Goal: Information Seeking & Learning: Learn about a topic

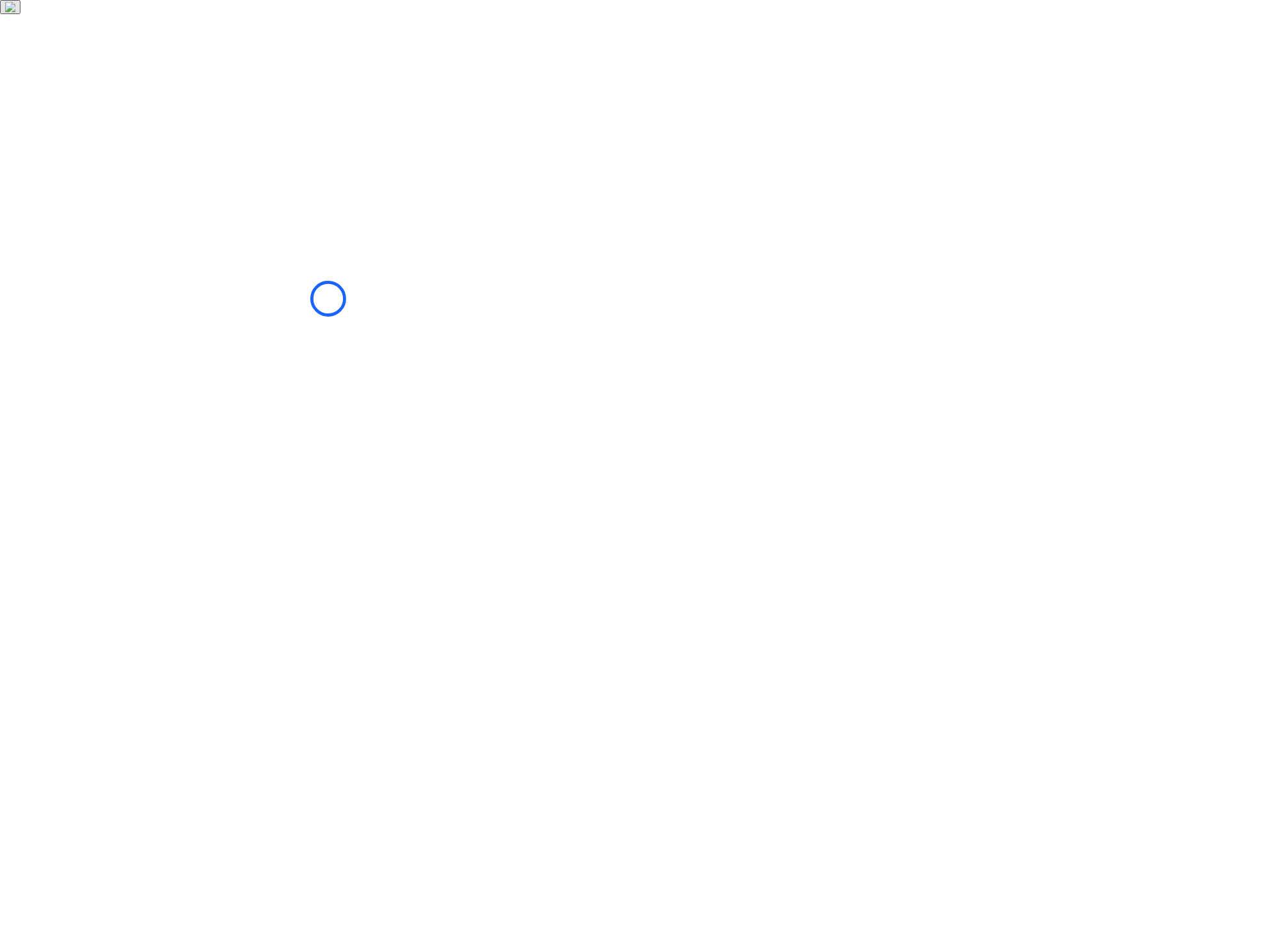
drag, startPoint x: 328, startPoint y: 299, endPoint x: 286, endPoint y: 309, distance: 43.2
click at [326, 14] on html at bounding box center [644, 7] width 1288 height 14
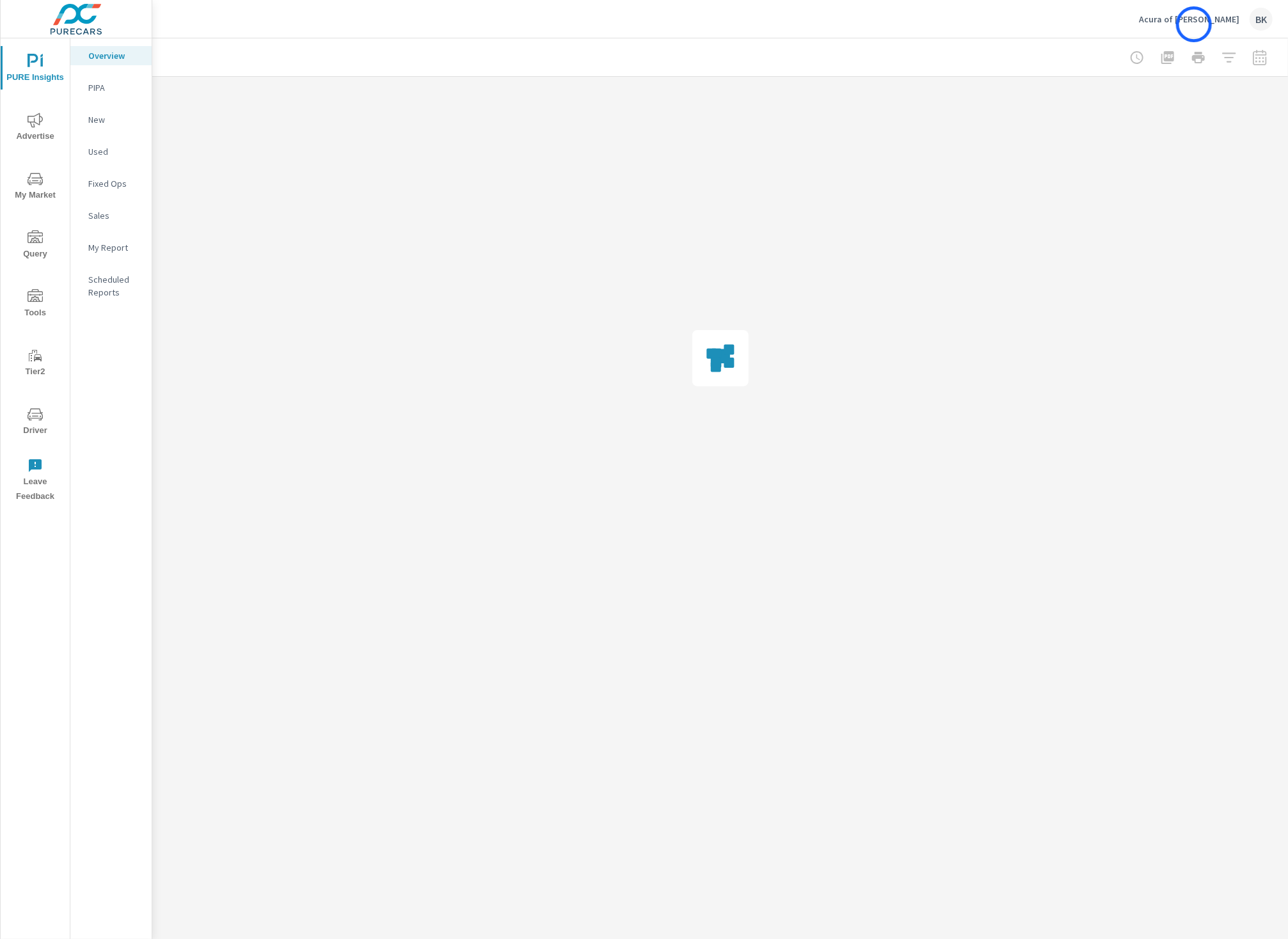
click at [1194, 24] on div "Acura of Austin North BK" at bounding box center [1205, 19] width 134 height 23
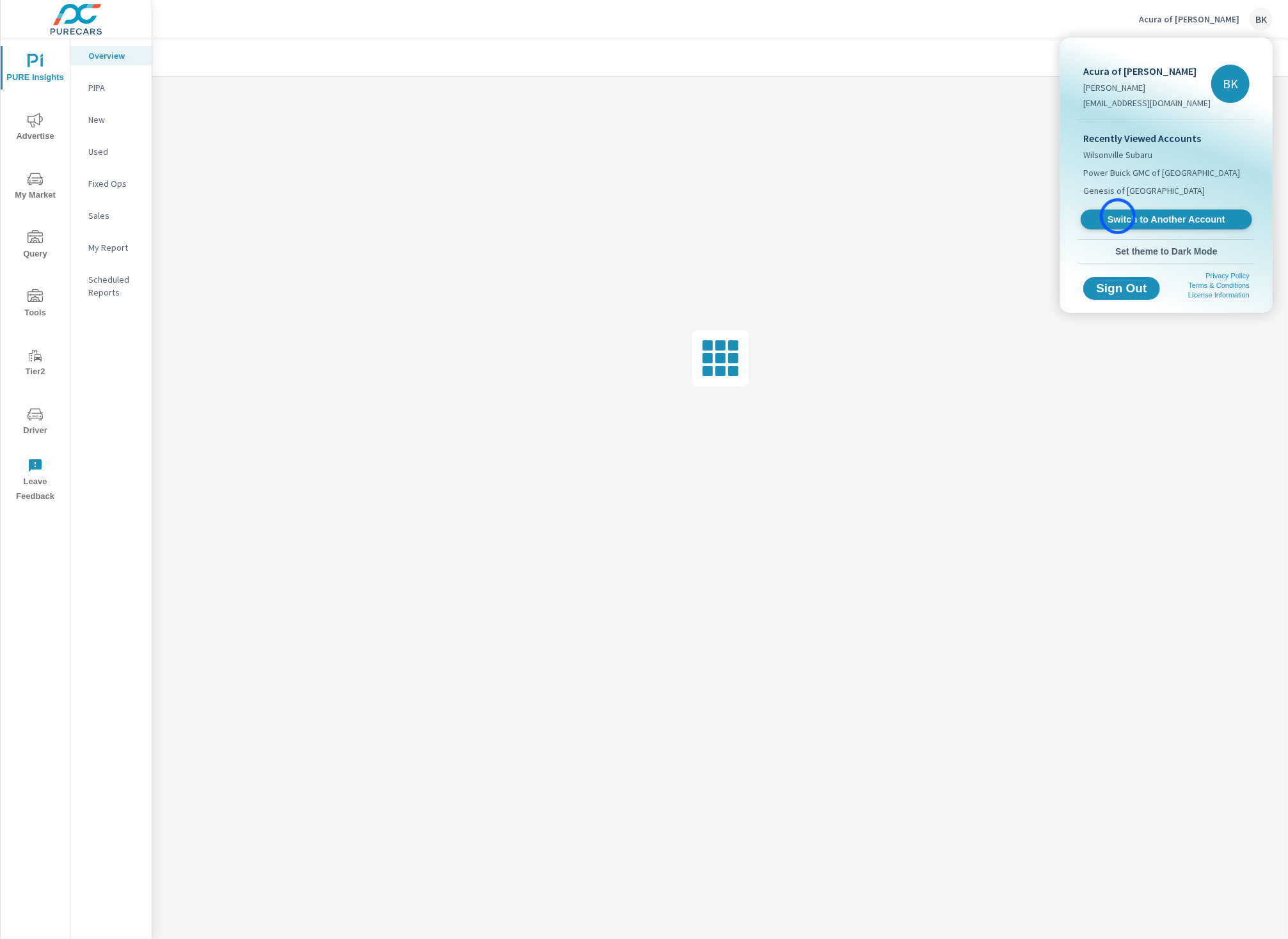
click at [1117, 216] on span "Switch to Another Account" at bounding box center [1166, 220] width 157 height 12
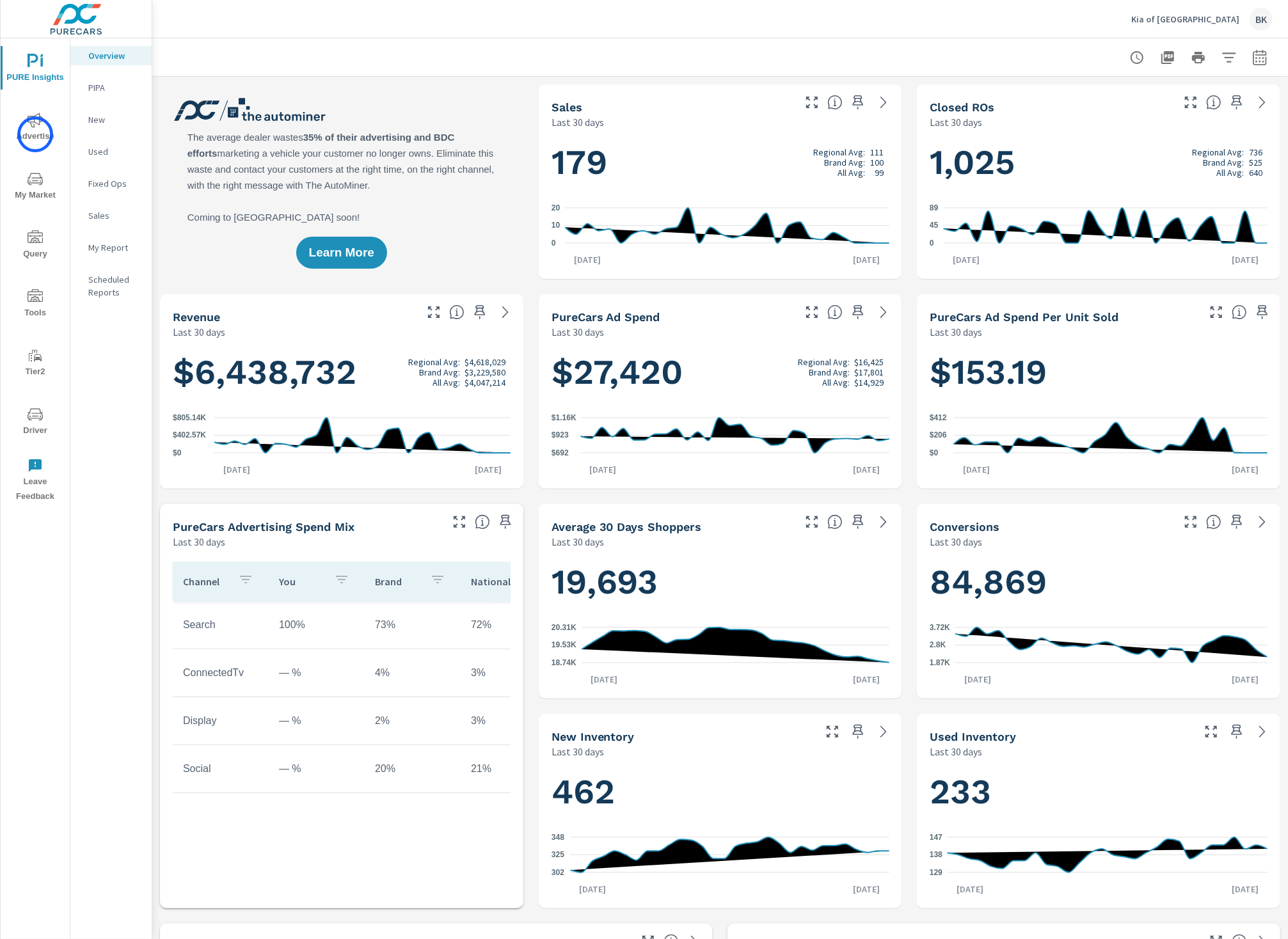
click at [35, 134] on span "Advertise" at bounding box center [35, 128] width 61 height 31
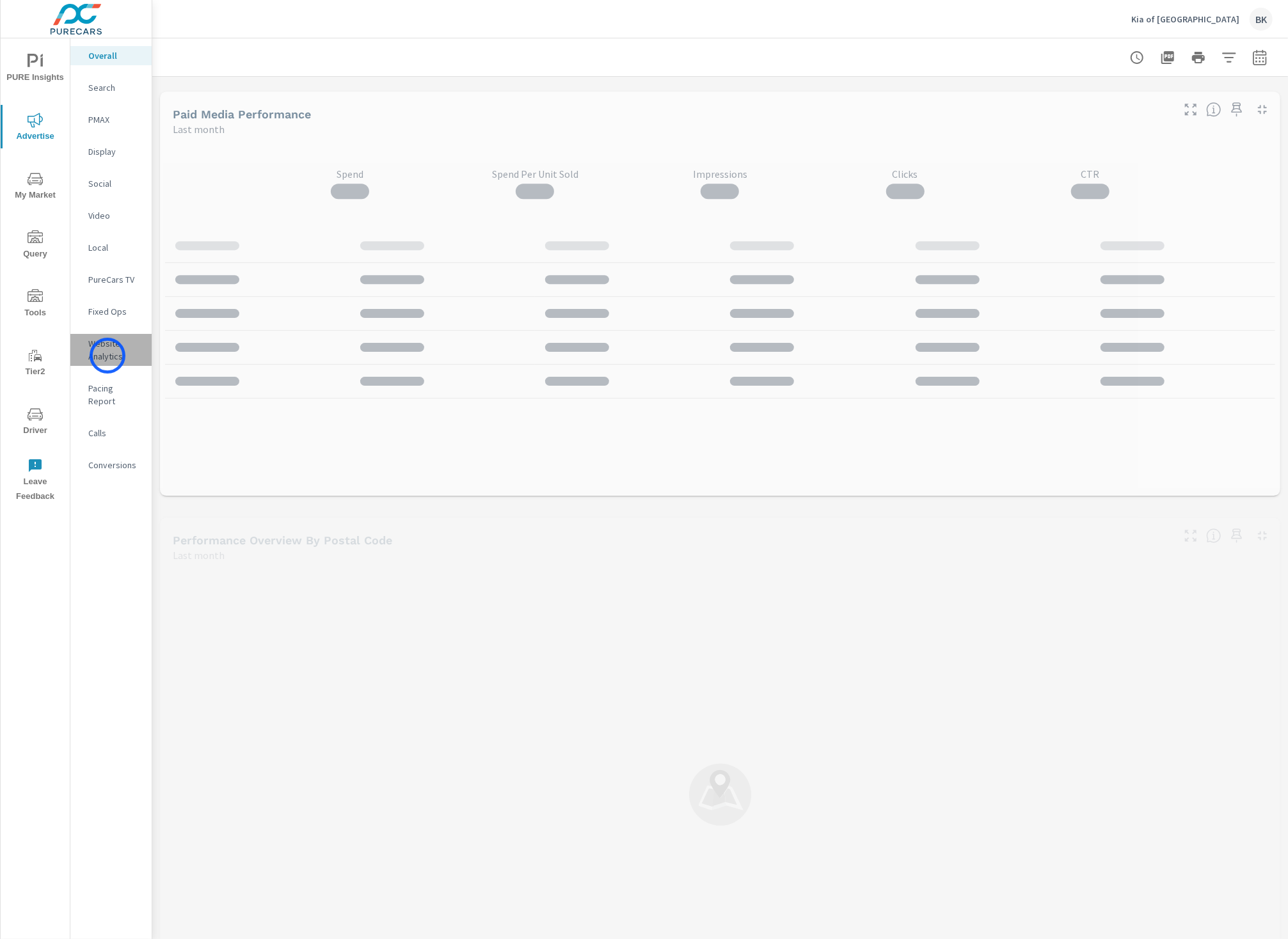
click at [108, 356] on p "Website Analytics" at bounding box center [115, 350] width 53 height 26
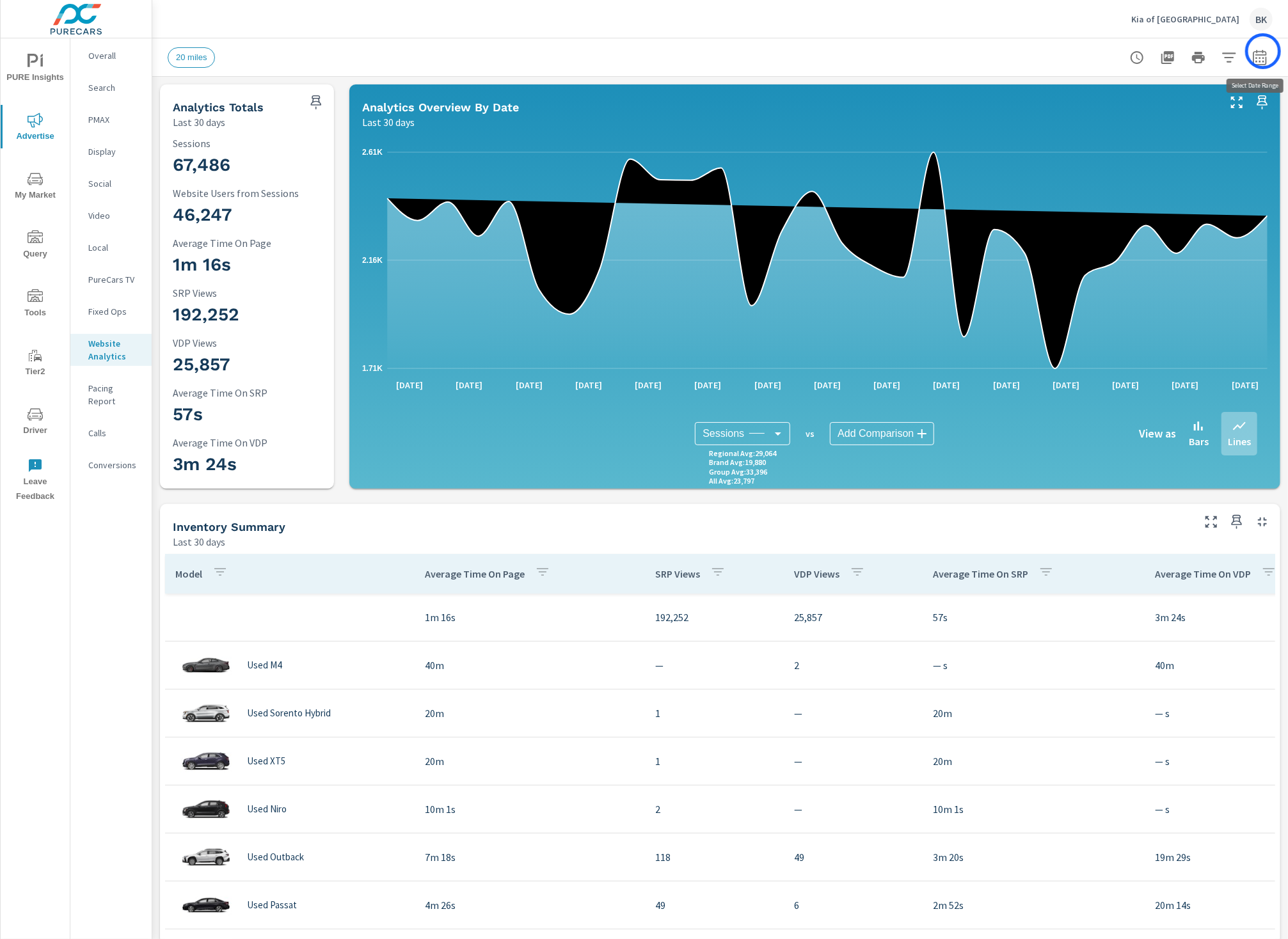
click at [1263, 51] on icon "button" at bounding box center [1260, 57] width 13 height 15
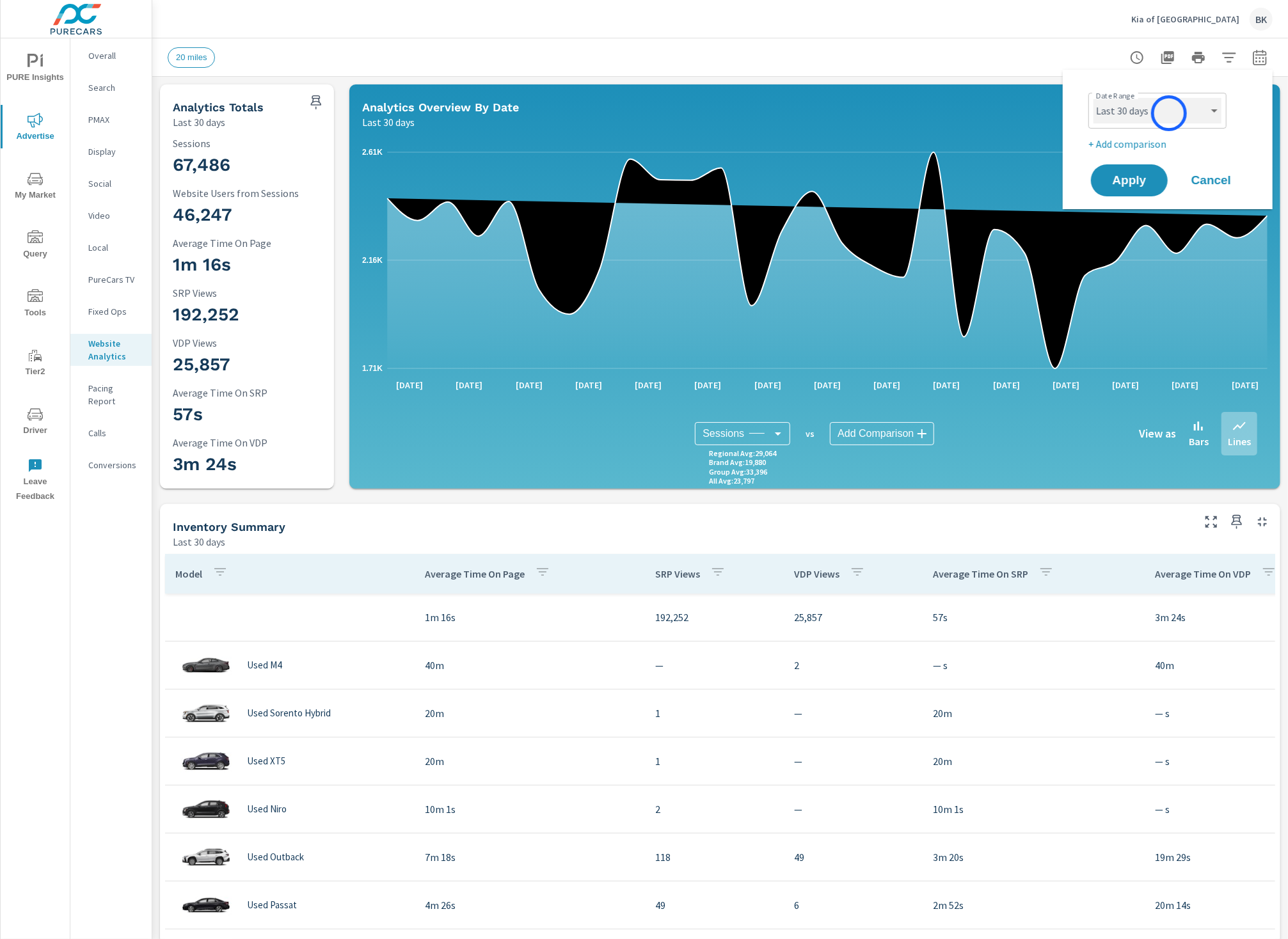
click at [1169, 113] on select "Custom [DATE] Last week Last 7 days Last 14 days Last 30 days Last 45 days Last…" at bounding box center [1158, 110] width 128 height 26
select select "Last month"
click at [1094, 98] on select "Custom [DATE] Last week Last 7 days Last 14 days Last 30 days Last 45 days Last…" at bounding box center [1158, 110] width 128 height 26
click at [1129, 147] on p "+ Add comparison" at bounding box center [1170, 143] width 164 height 15
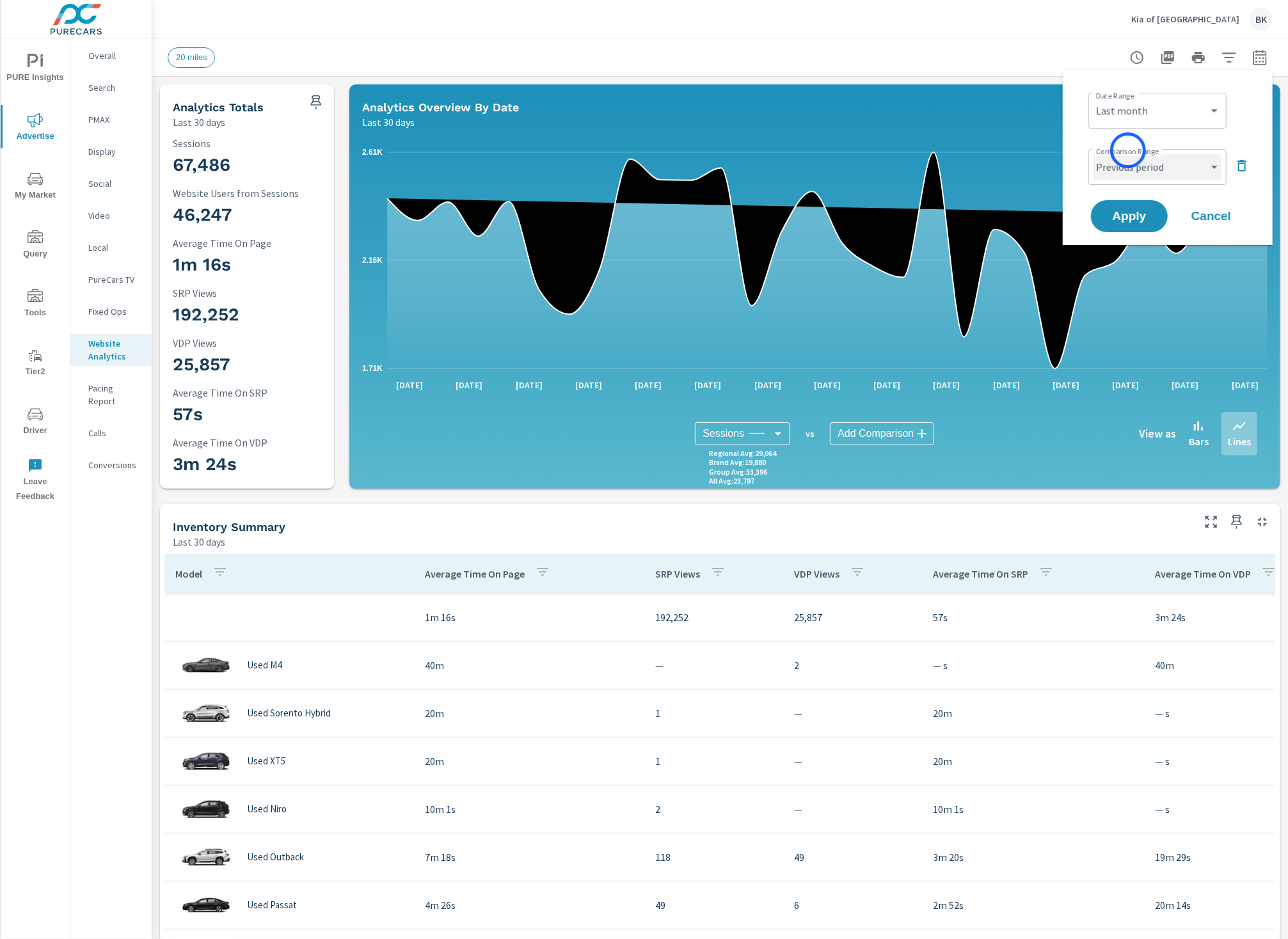
click at [1128, 164] on select "Custom Previous period Previous month Previous year" at bounding box center [1158, 167] width 128 height 26
select select "Previous month"
click at [1094, 154] on select "Custom Previous period Previous month Previous year" at bounding box center [1158, 167] width 128 height 26
click at [1132, 222] on span "Apply" at bounding box center [1129, 216] width 52 height 12
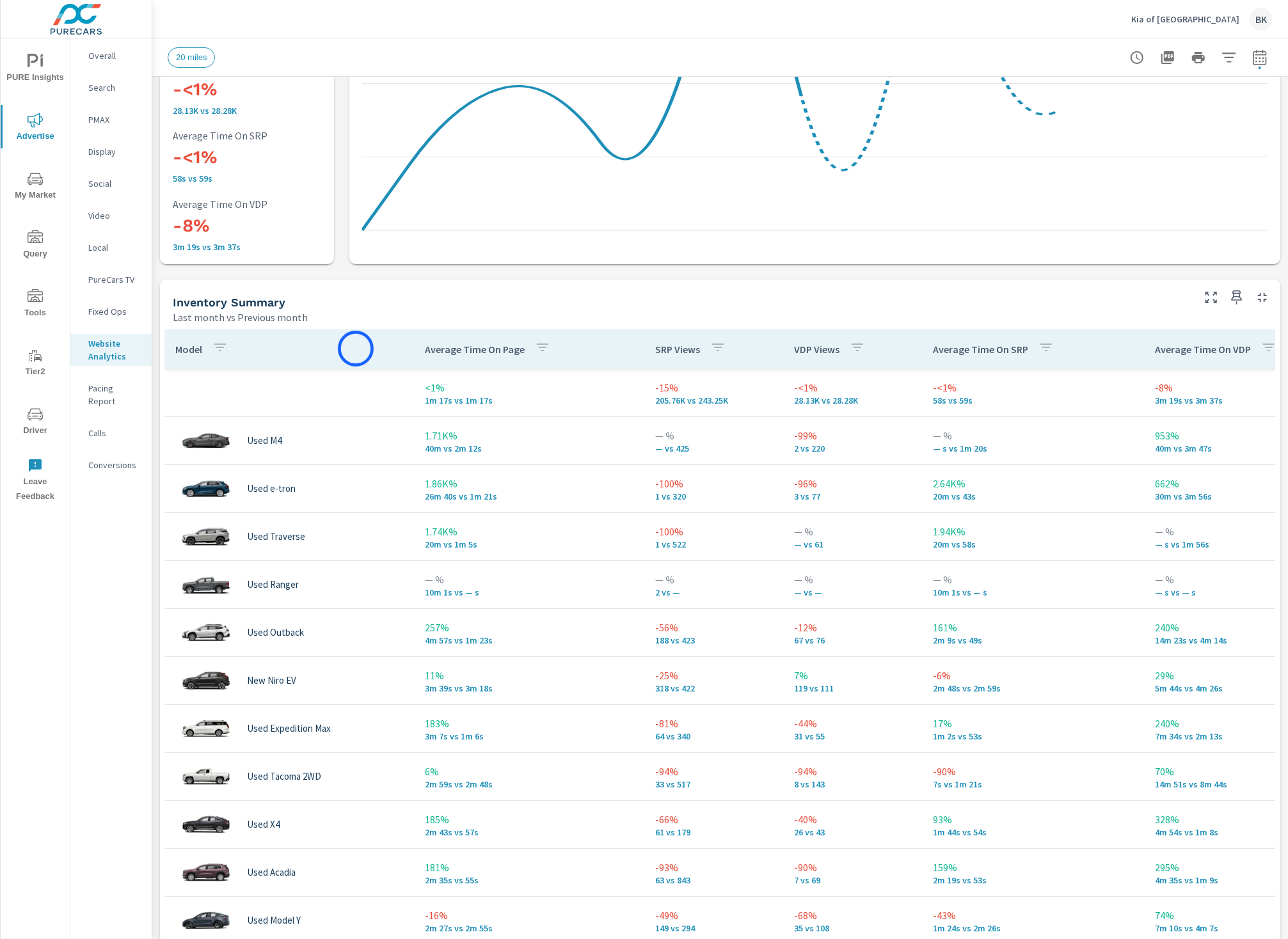
scroll to position [386, 0]
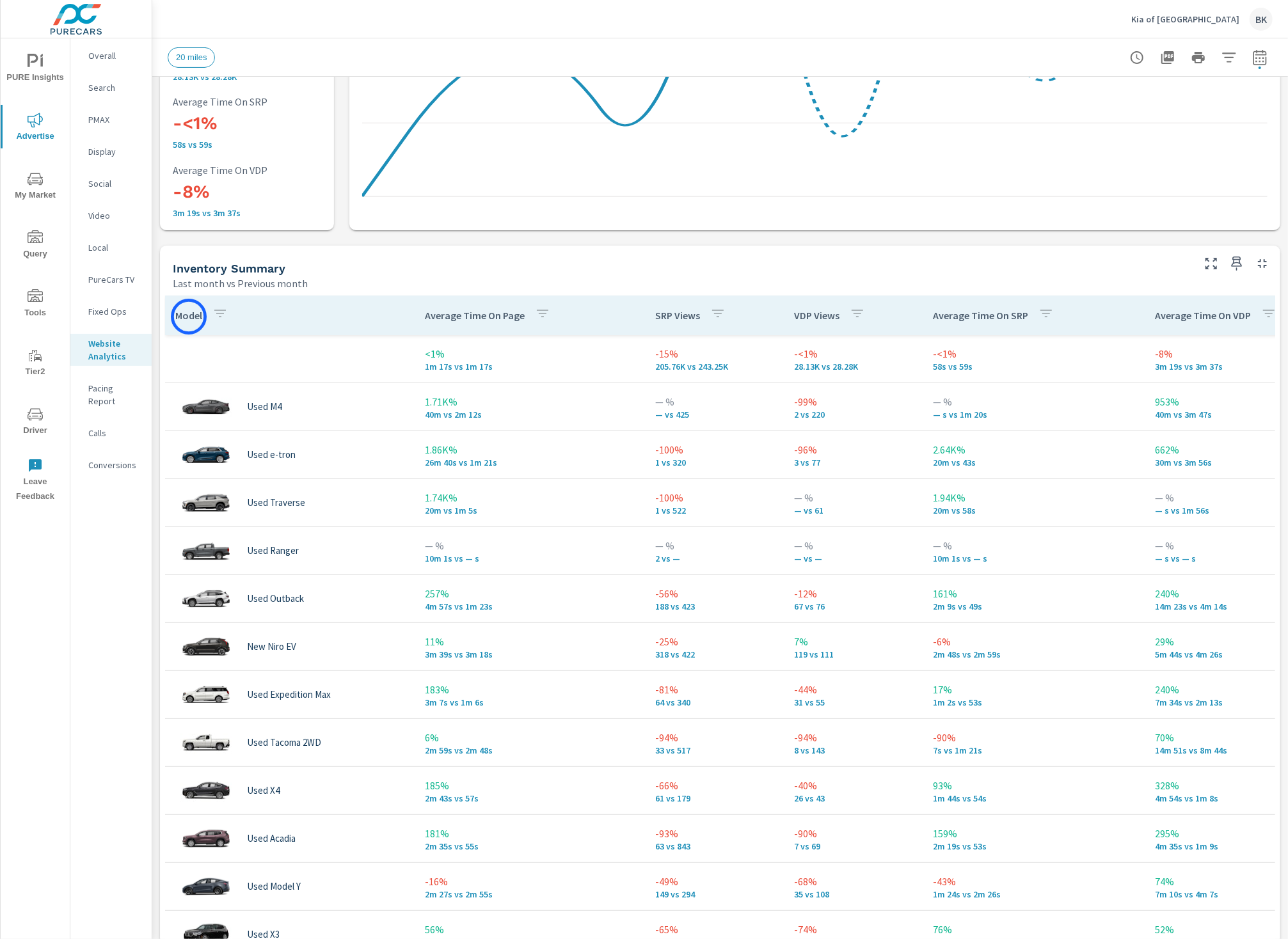
click at [188, 317] on p "Model" at bounding box center [188, 315] width 27 height 13
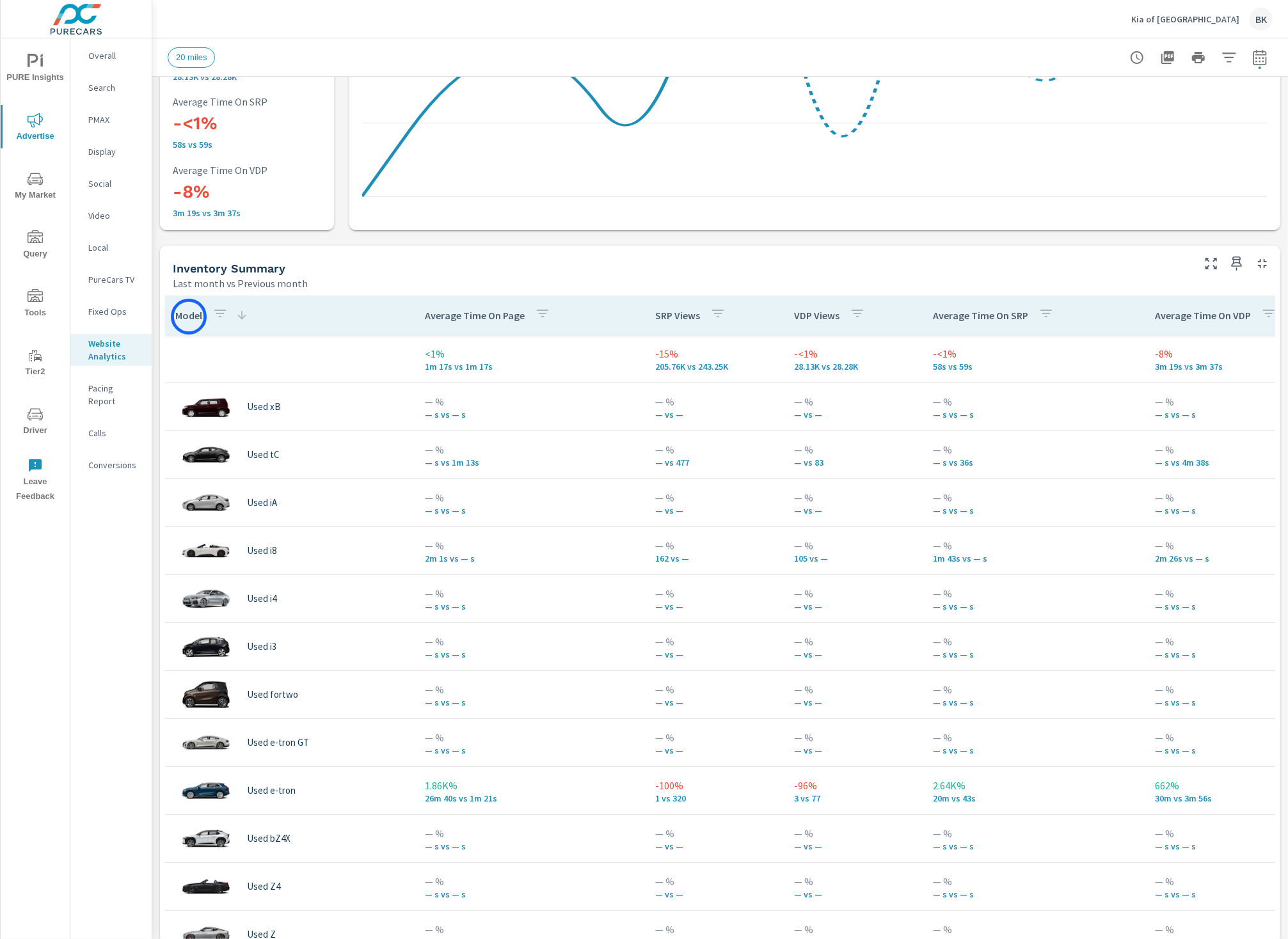
click at [188, 317] on p "Model" at bounding box center [188, 315] width 27 height 13
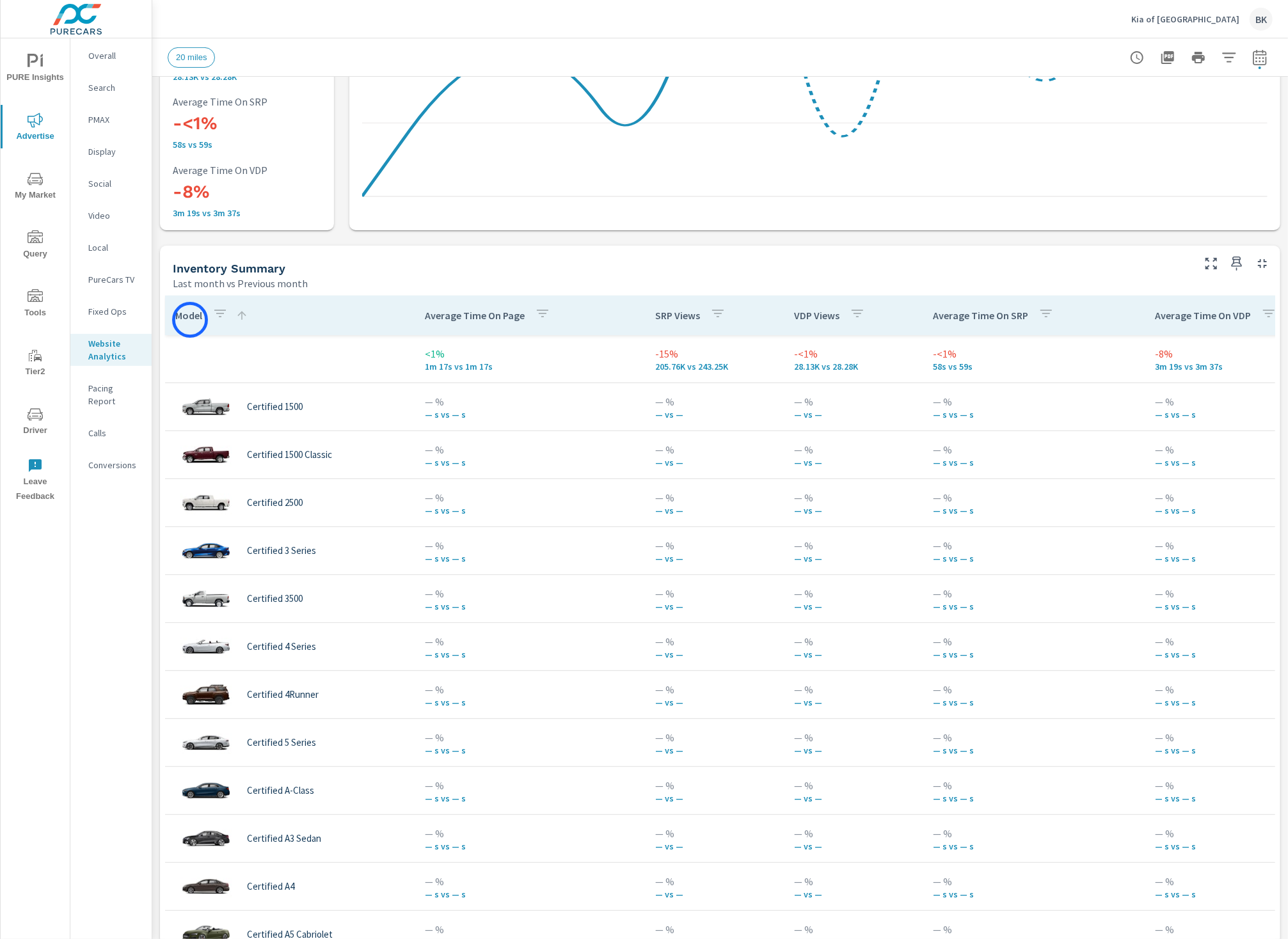
click at [188, 320] on p "Model" at bounding box center [188, 315] width 27 height 13
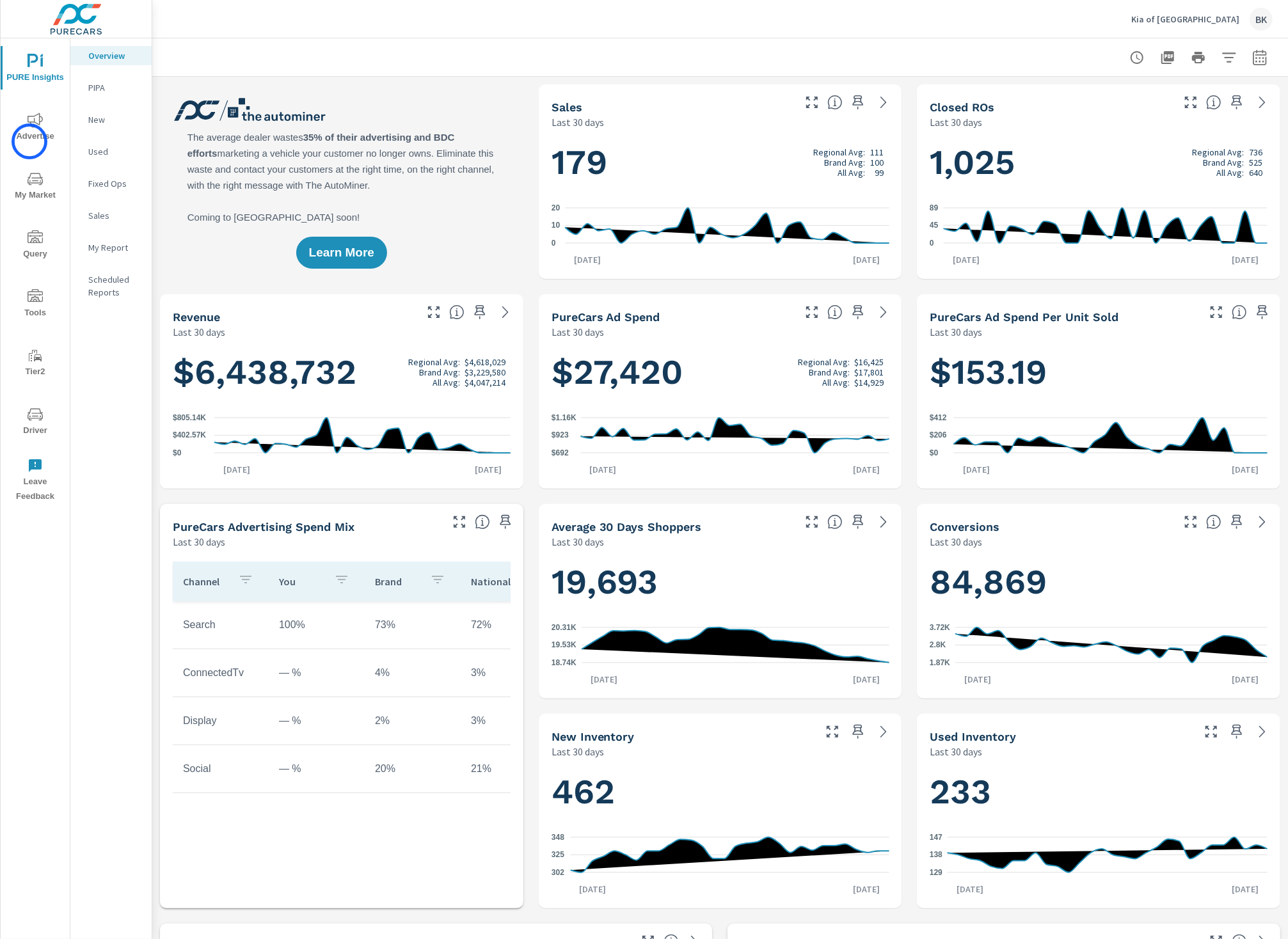
click at [30, 142] on span "Advertise" at bounding box center [35, 128] width 61 height 31
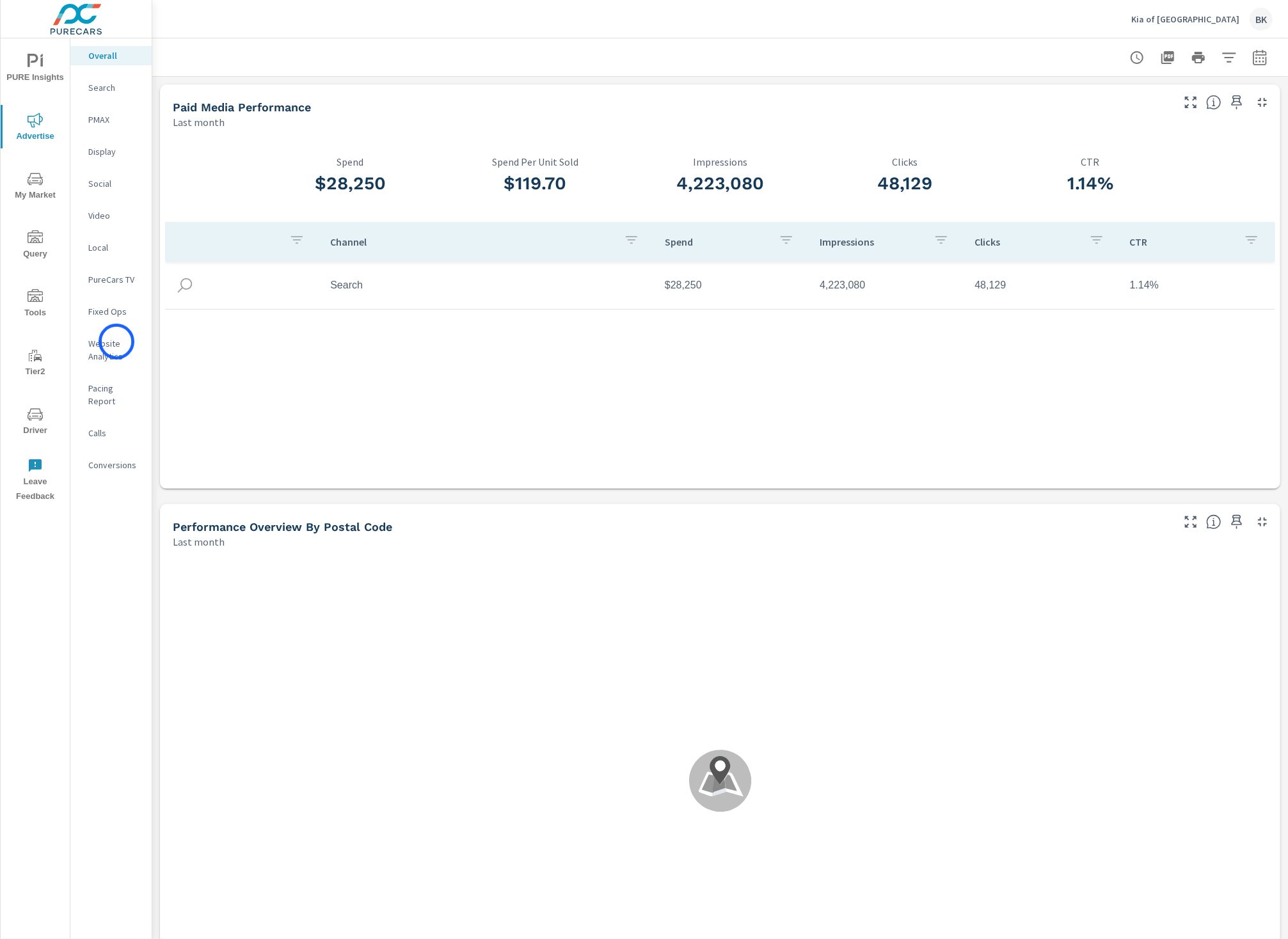
click at [116, 342] on p "Website Analytics" at bounding box center [115, 350] width 53 height 26
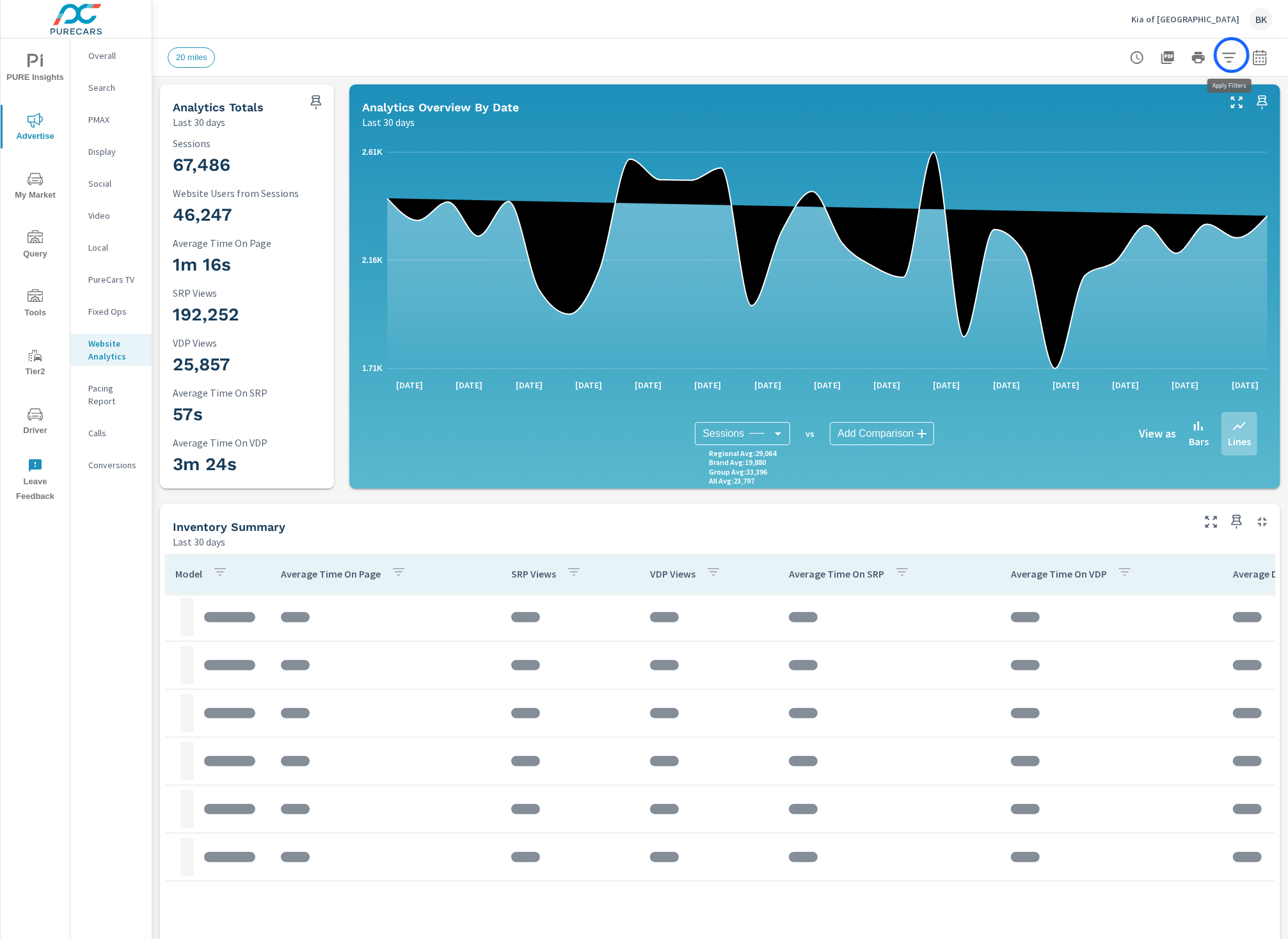
click at [1232, 55] on icon "button" at bounding box center [1228, 57] width 15 height 15
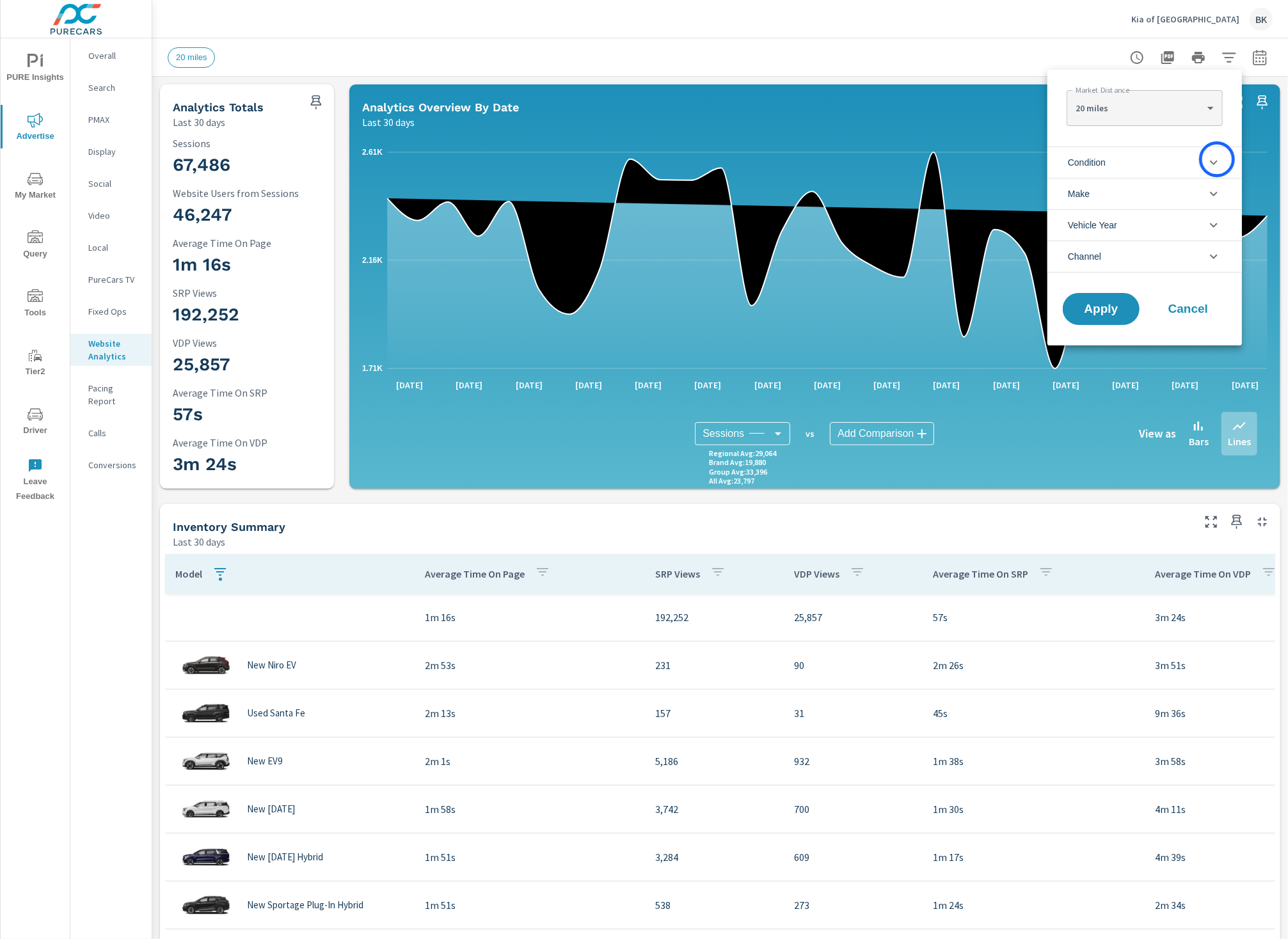
click at [1217, 159] on icon "filter options" at bounding box center [1213, 162] width 15 height 15
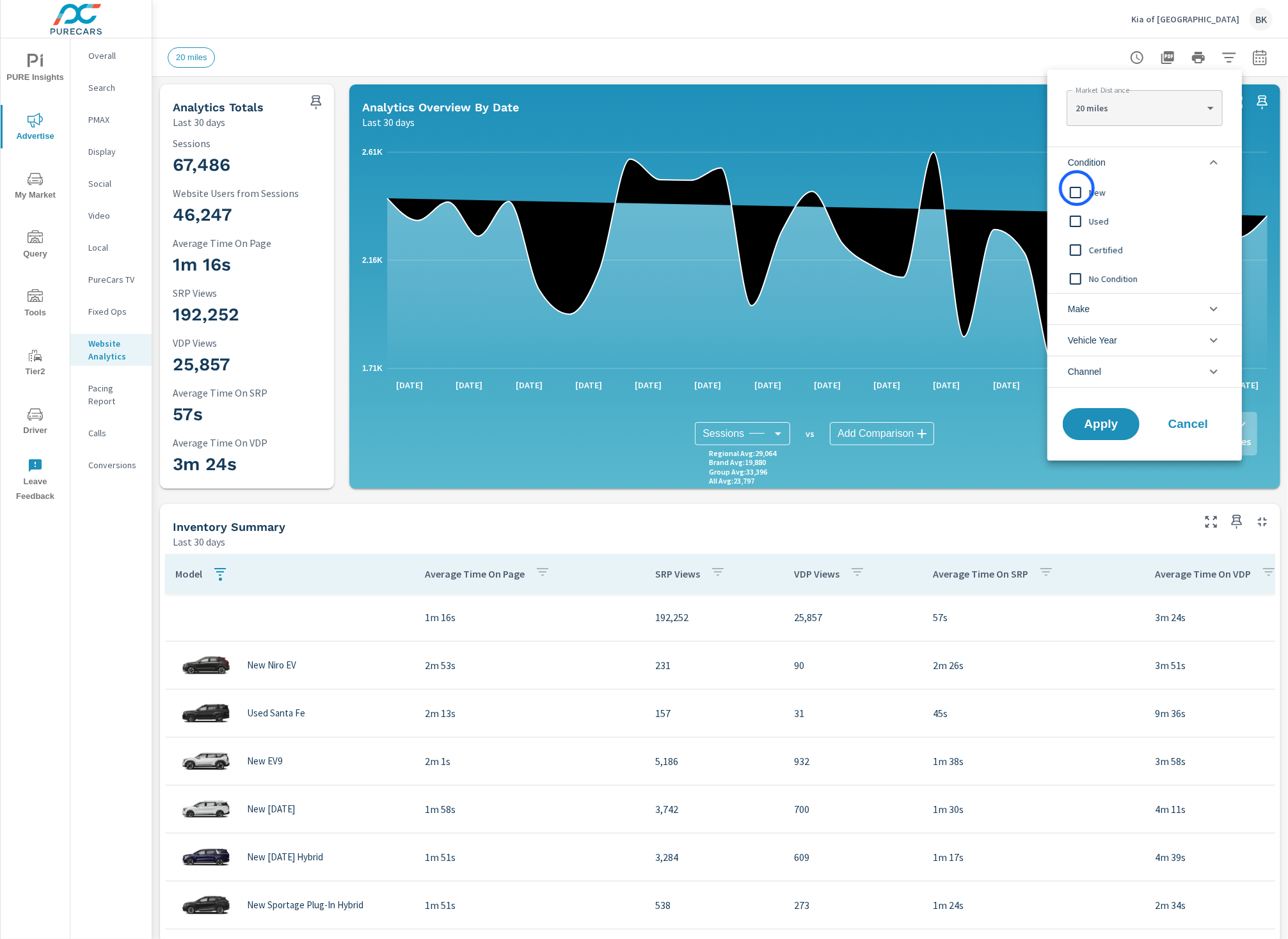
click at [1076, 188] on input "filter options" at bounding box center [1075, 192] width 27 height 27
click at [1099, 423] on span "Apply" at bounding box center [1101, 425] width 52 height 12
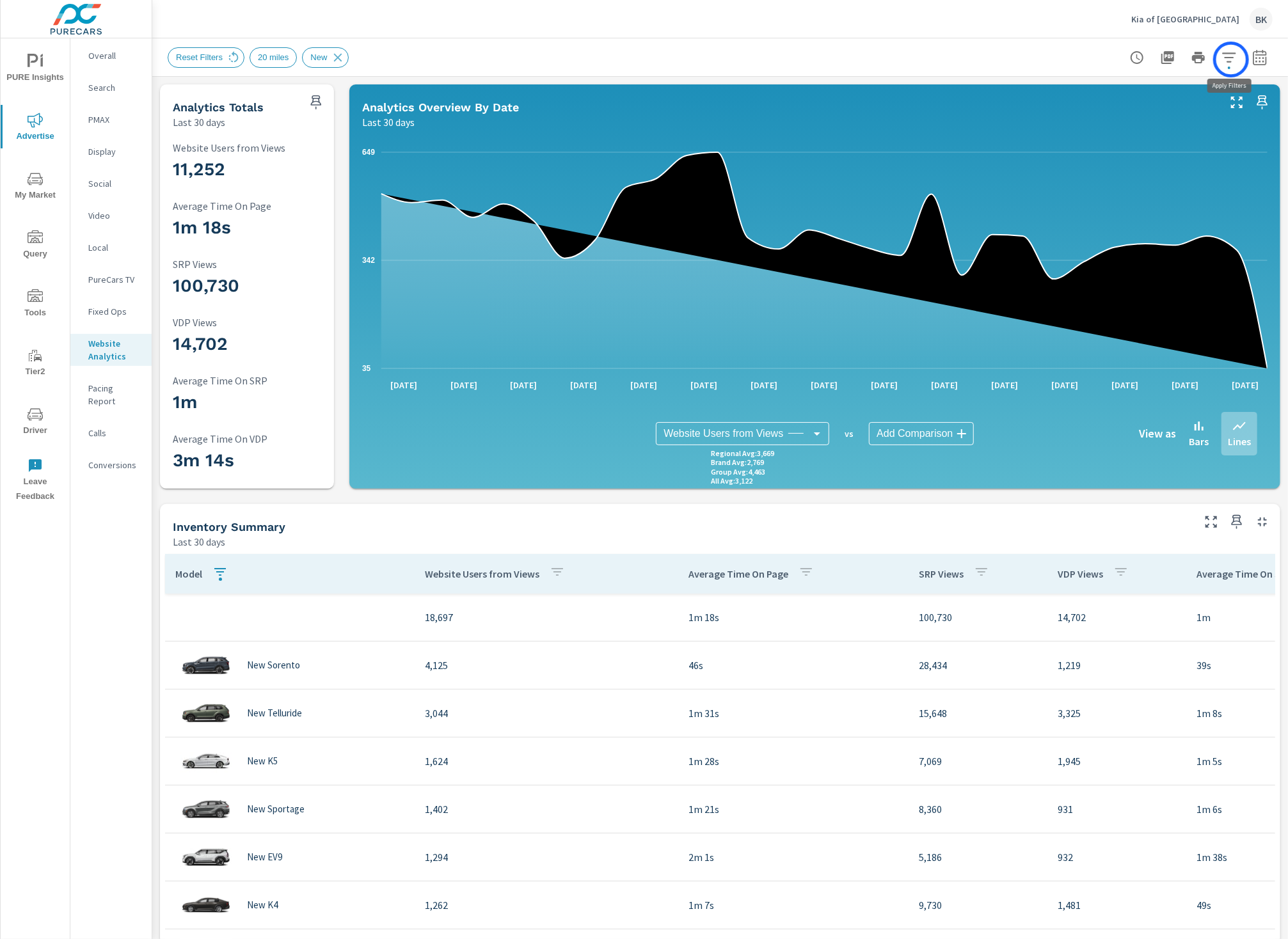
click at [1231, 60] on icon "button" at bounding box center [1228, 57] width 15 height 15
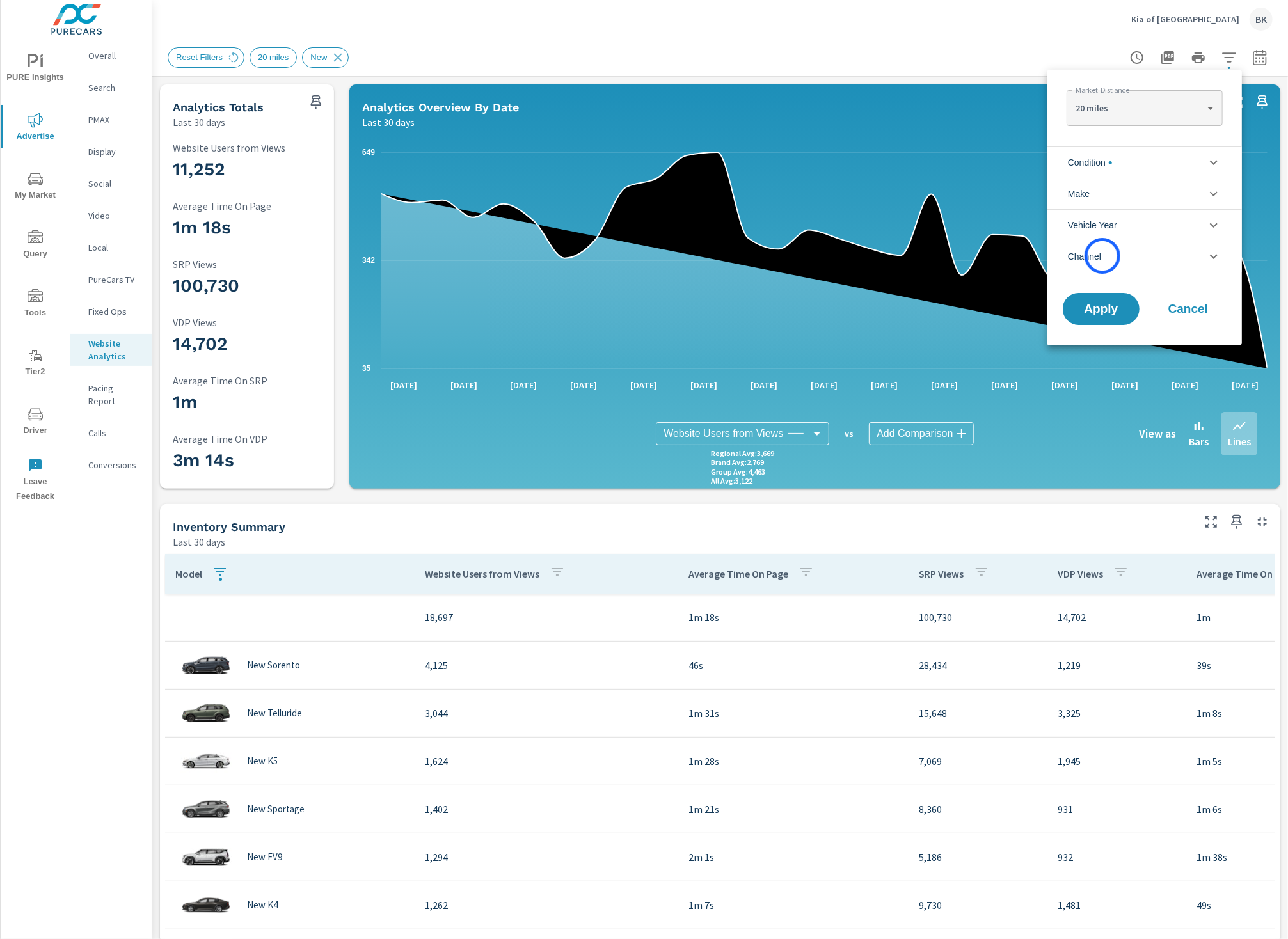
click at [1102, 256] on li "Channel" at bounding box center [1145, 257] width 194 height 32
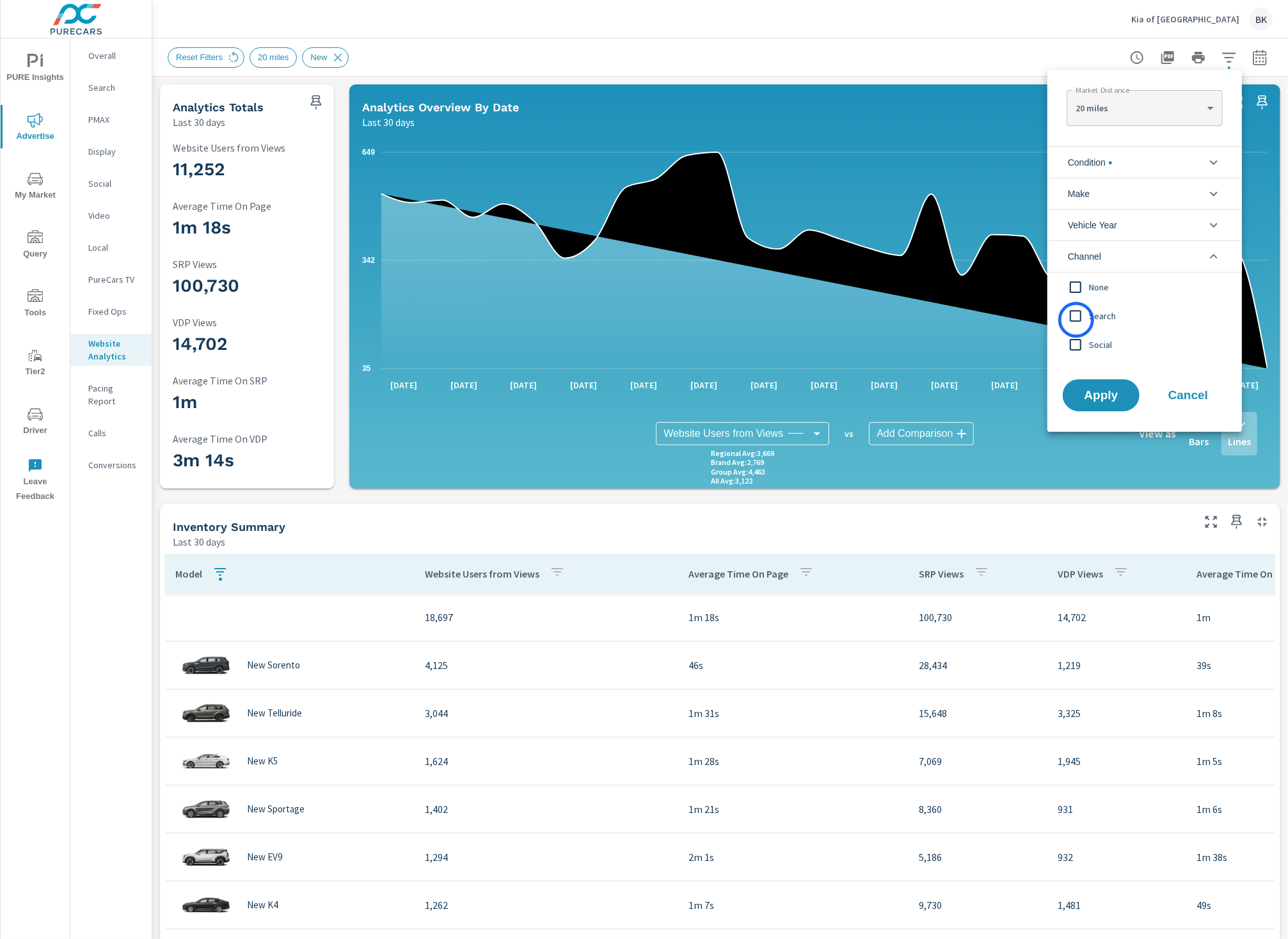
click at [1076, 320] on input "filter options" at bounding box center [1075, 316] width 27 height 27
click at [1098, 396] on span "Apply" at bounding box center [1101, 395] width 52 height 12
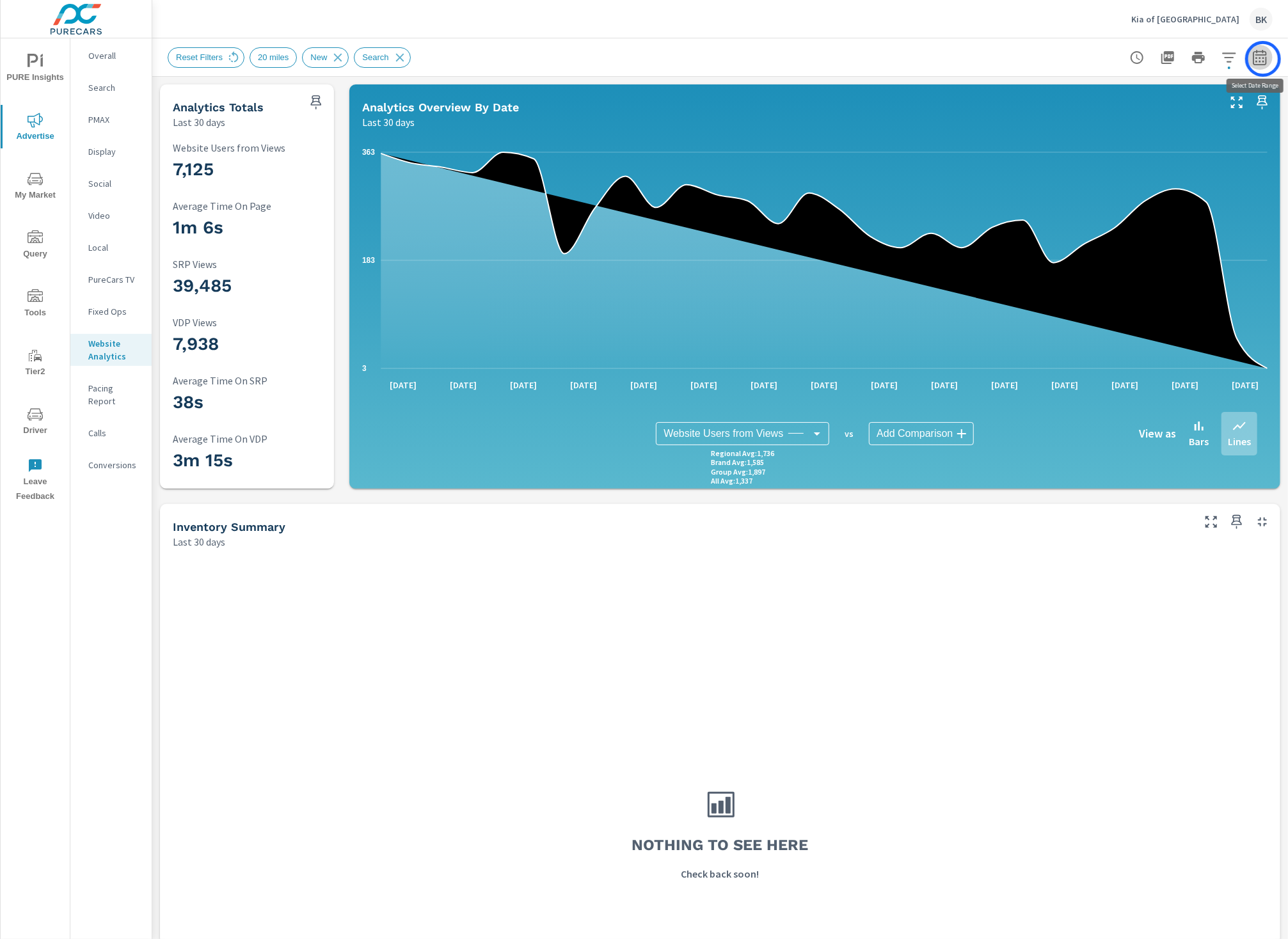
click at [1263, 59] on icon "button" at bounding box center [1260, 57] width 15 height 15
select select "Last 30 days"
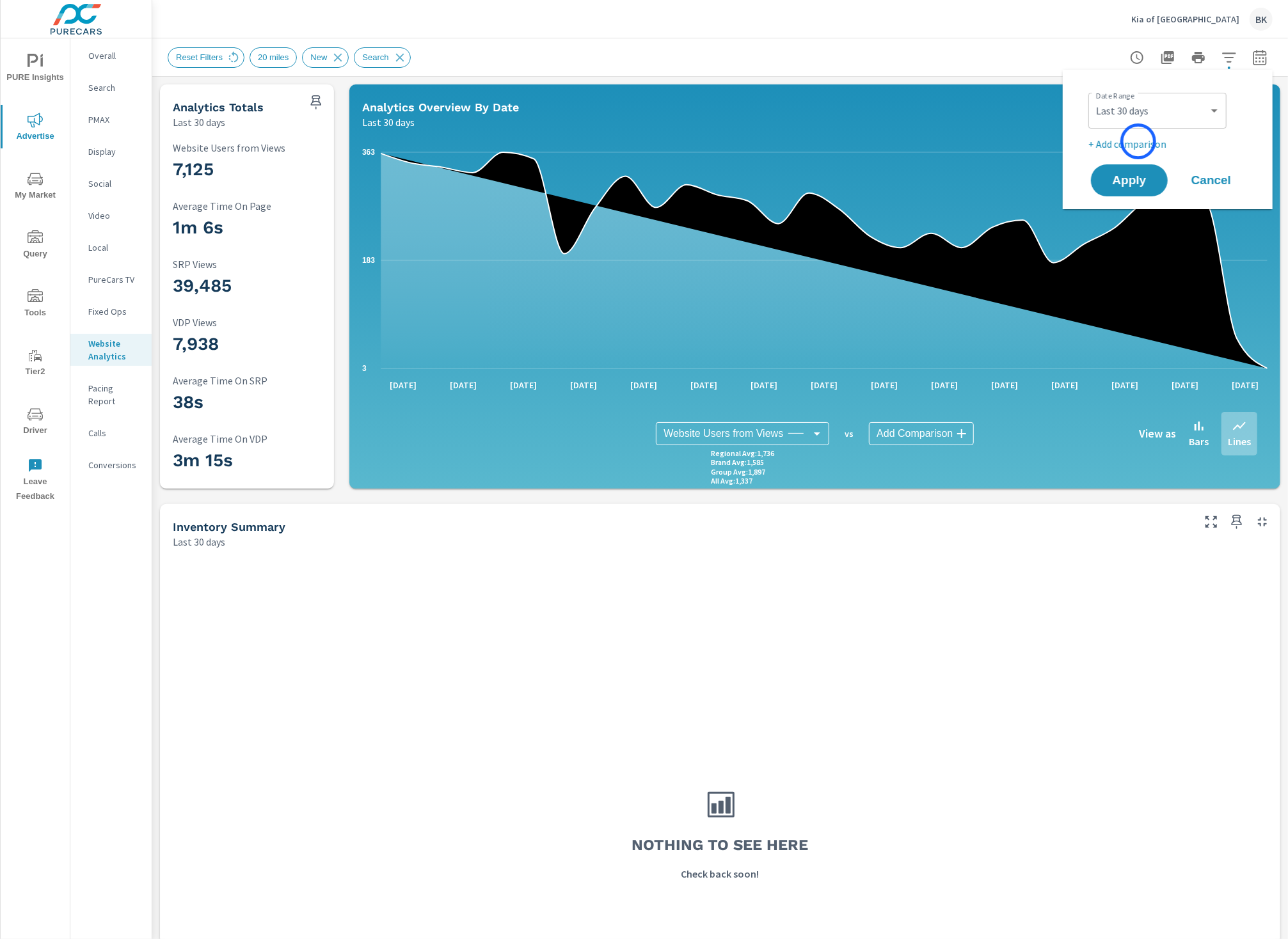
click at [1138, 142] on p "+ Add comparison" at bounding box center [1170, 143] width 164 height 15
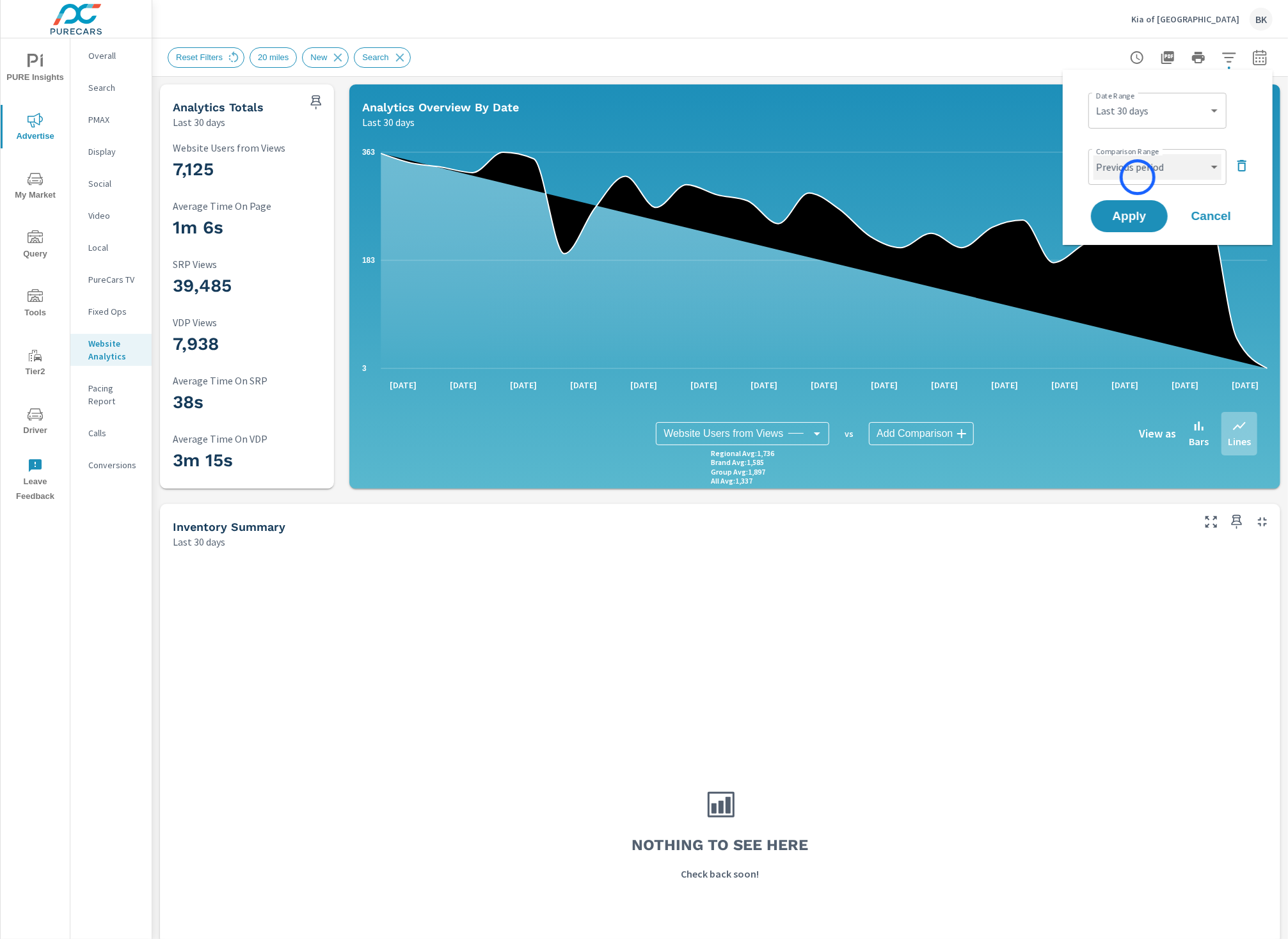
click at [1137, 177] on select "Custom Previous period Previous month Previous year" at bounding box center [1158, 167] width 128 height 26
select select "Previous month"
click at [1094, 154] on select "Custom Previous period Previous month Previous year" at bounding box center [1158, 167] width 128 height 26
click at [1121, 225] on button "Apply" at bounding box center [1129, 216] width 79 height 33
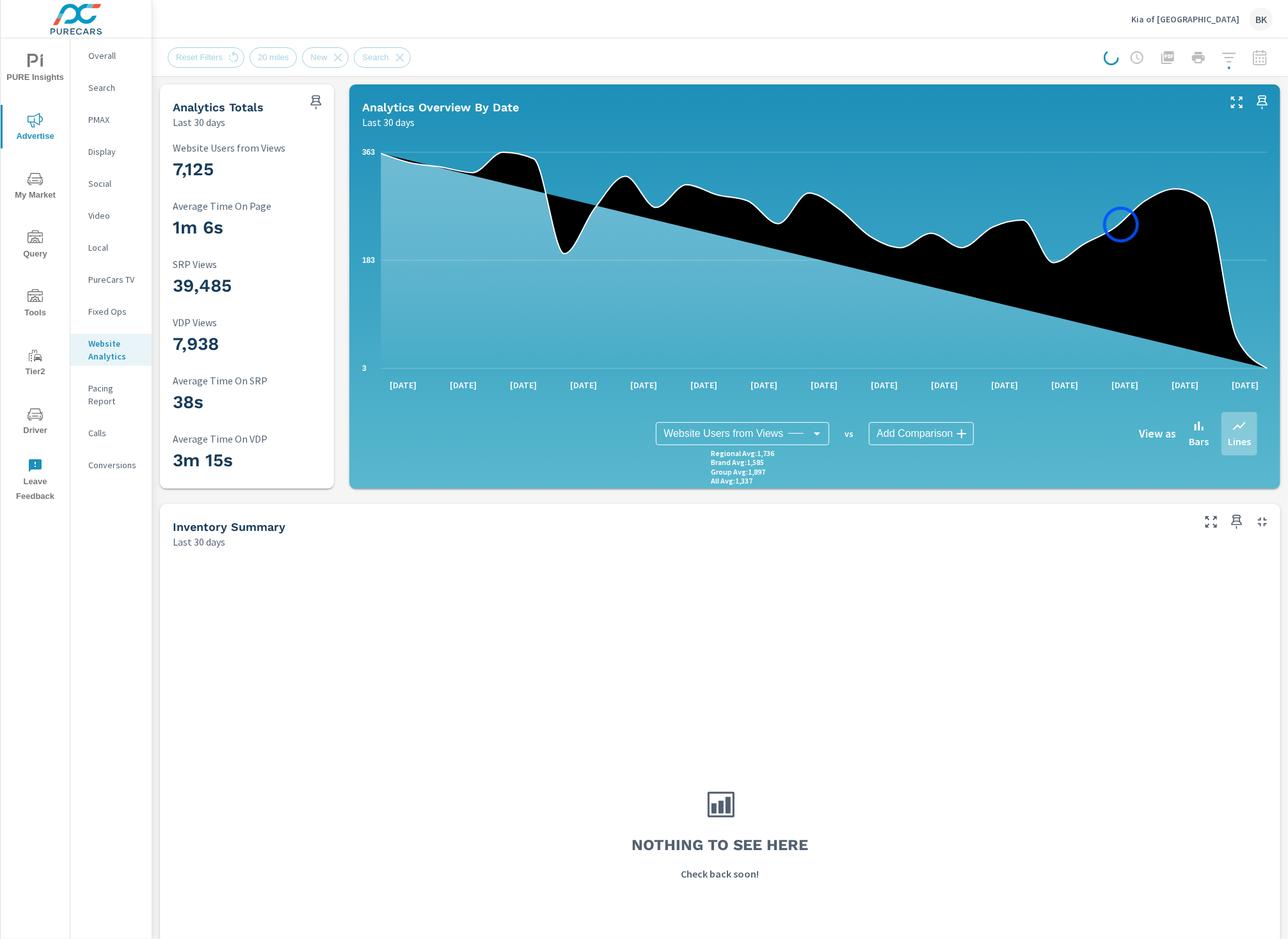
scroll to position [1, 0]
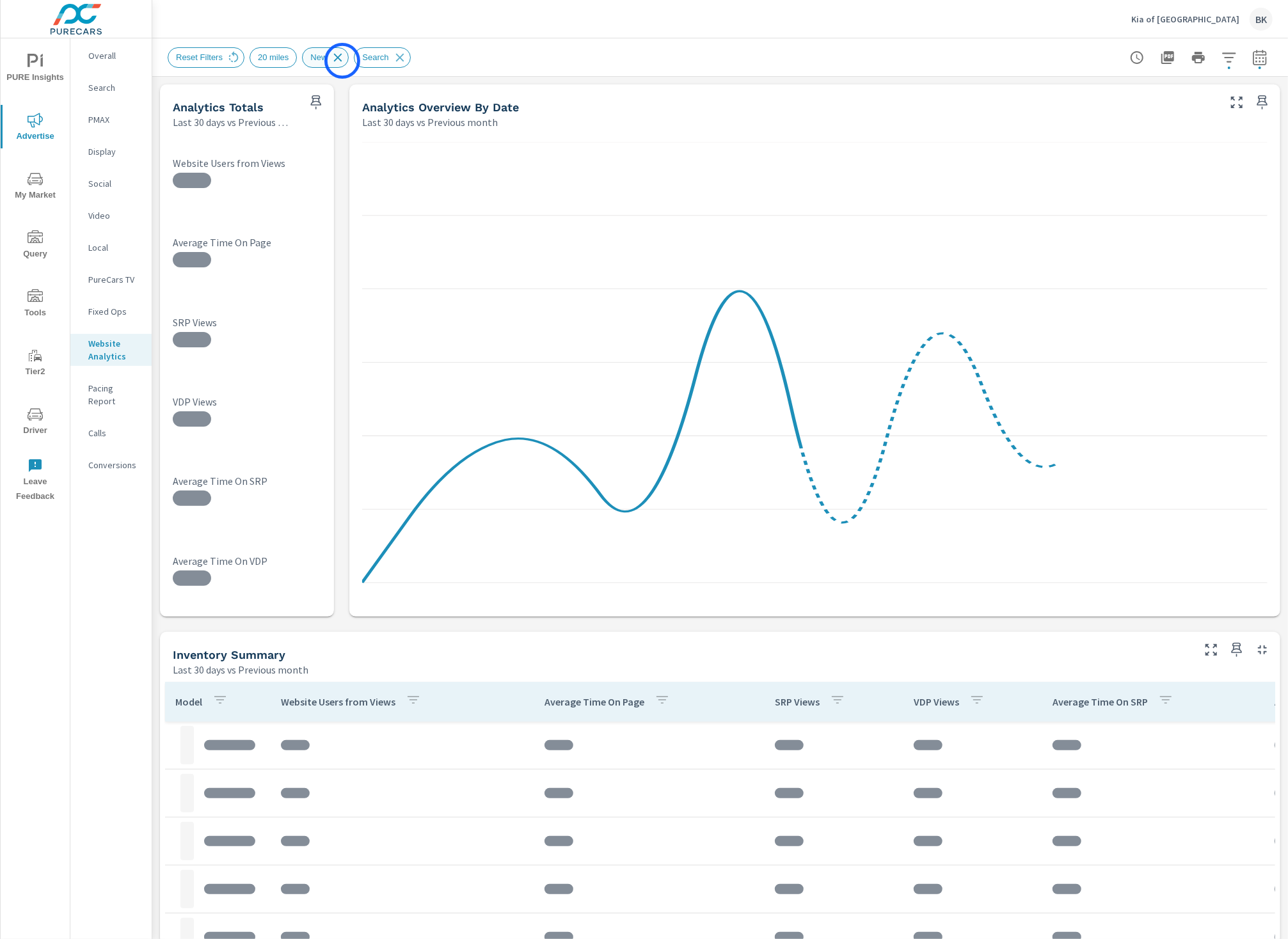
click at [342, 61] on icon at bounding box center [337, 57] width 14 height 14
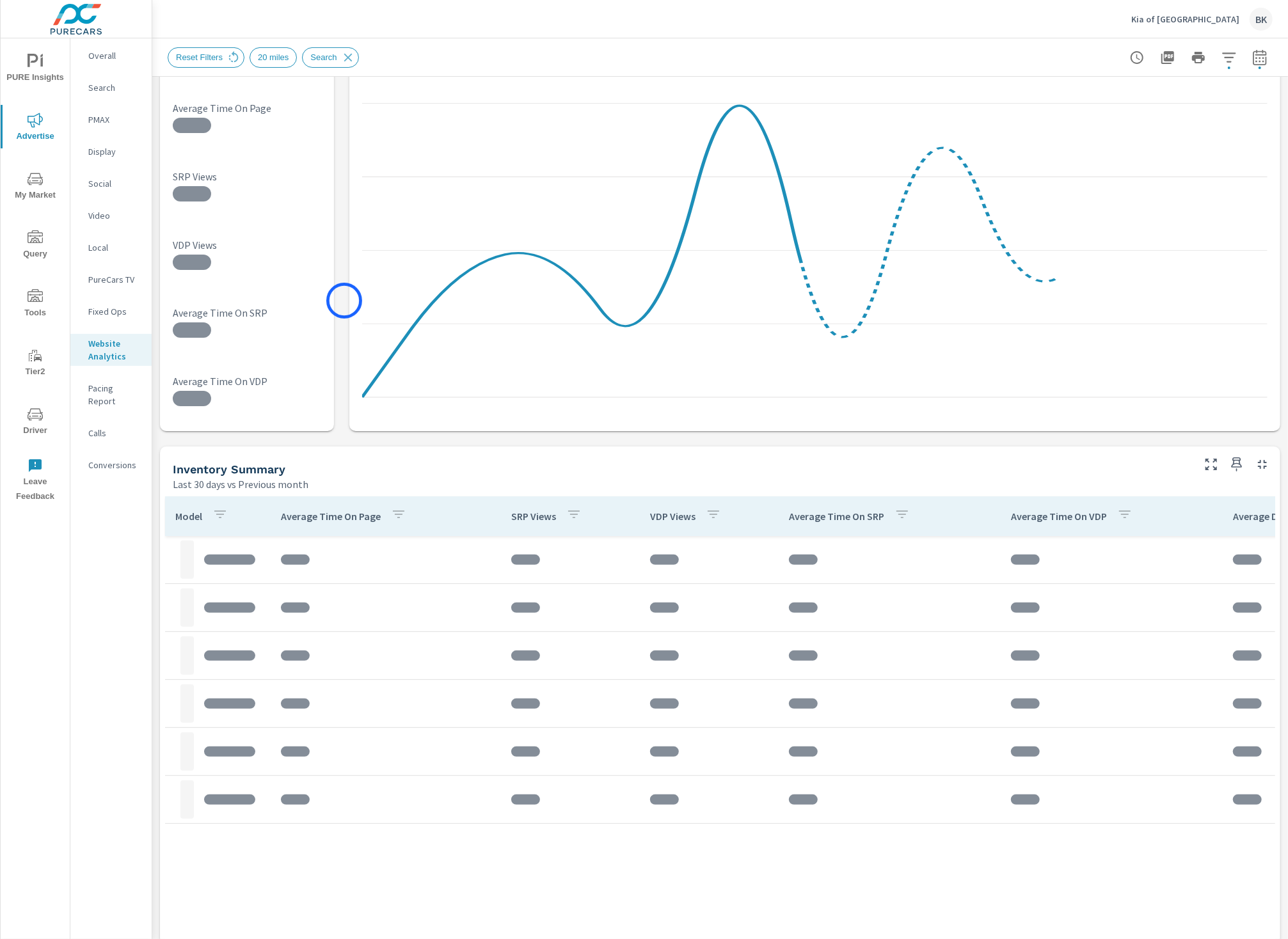
scroll to position [229, 0]
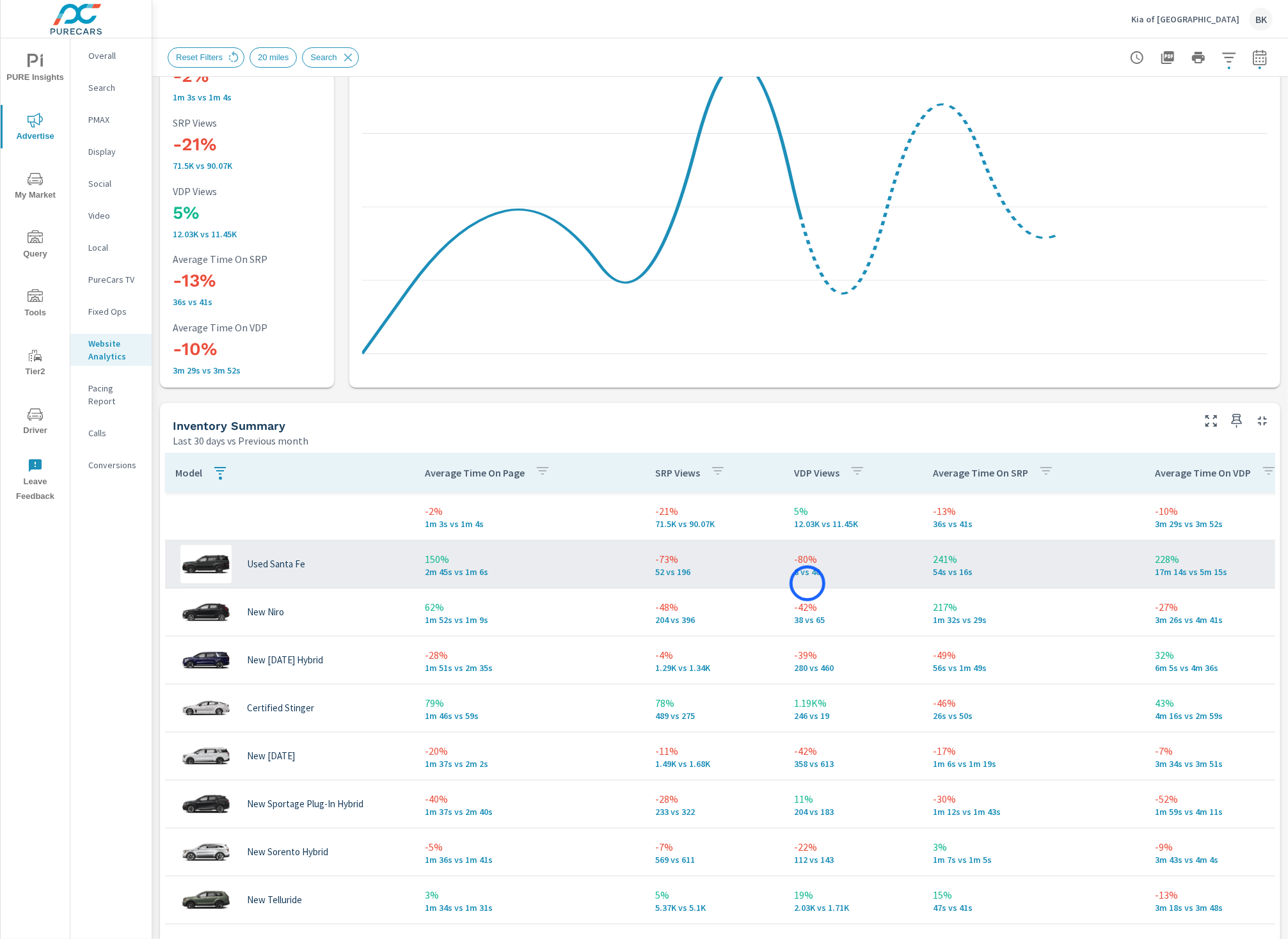
scroll to position [1, 0]
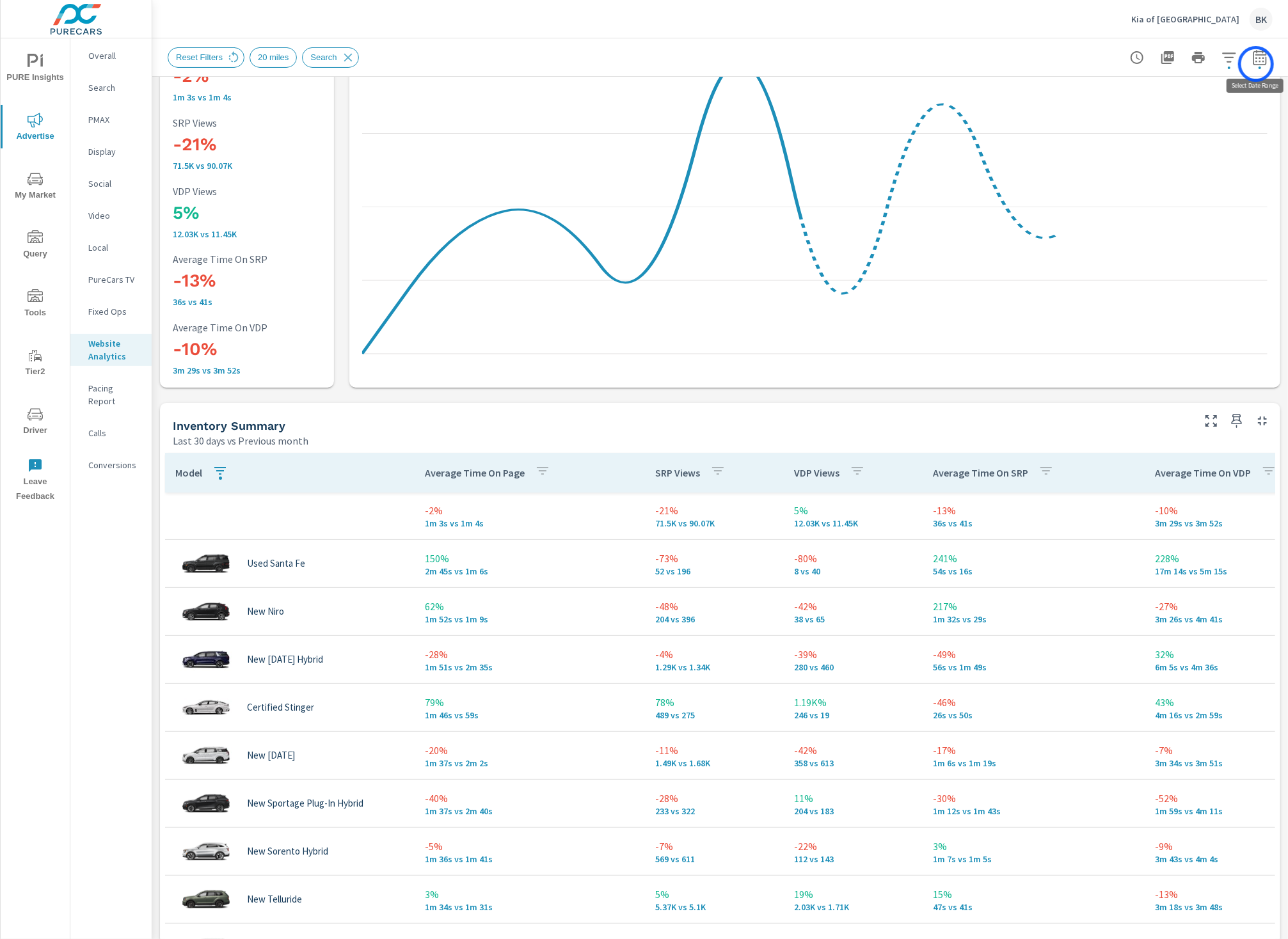
click at [1256, 64] on icon "button" at bounding box center [1260, 57] width 13 height 15
select select "Last 30 days"
select select "Previous month"
click at [1198, 101] on select "Custom [DATE] Last week Last 7 days Last 14 days Last 30 days Last 45 days Last…" at bounding box center [1158, 110] width 128 height 26
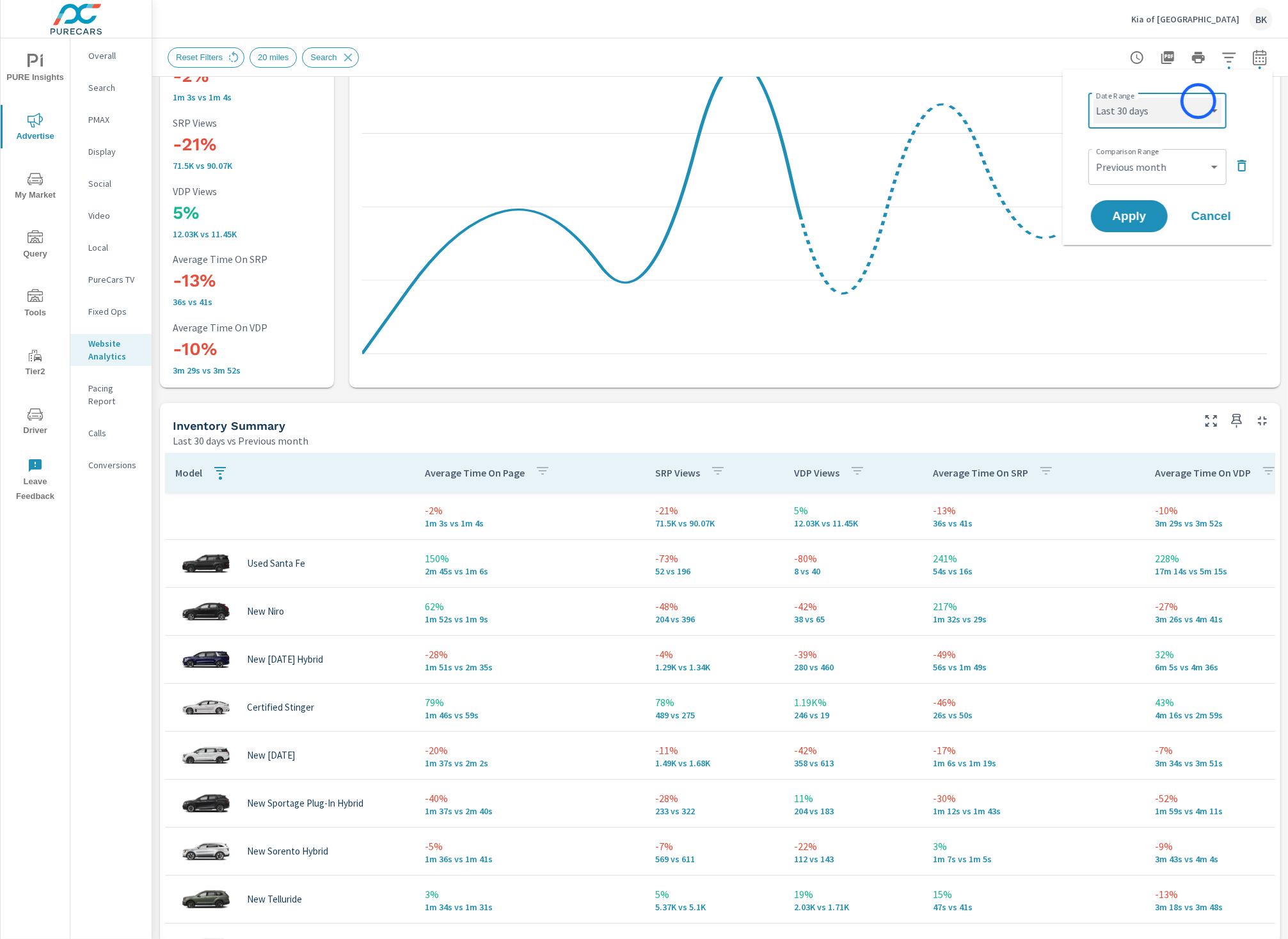
select select "Last month"
click at [1094, 98] on select "Custom [DATE] Last week Last 7 days Last 14 days Last 30 days Last 45 days Last…" at bounding box center [1158, 110] width 128 height 26
click at [1137, 221] on span "Apply" at bounding box center [1129, 216] width 52 height 12
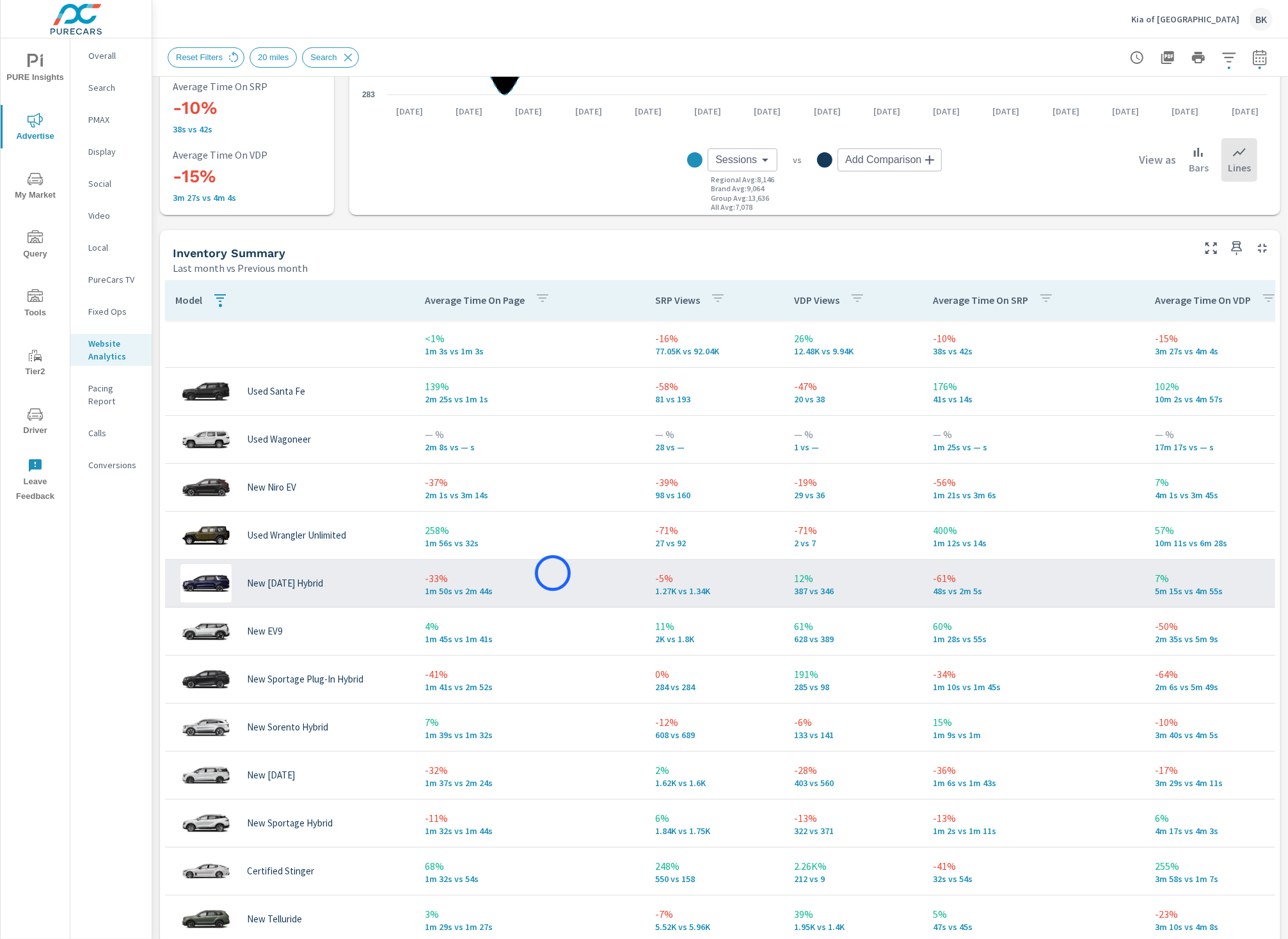
scroll to position [38, 0]
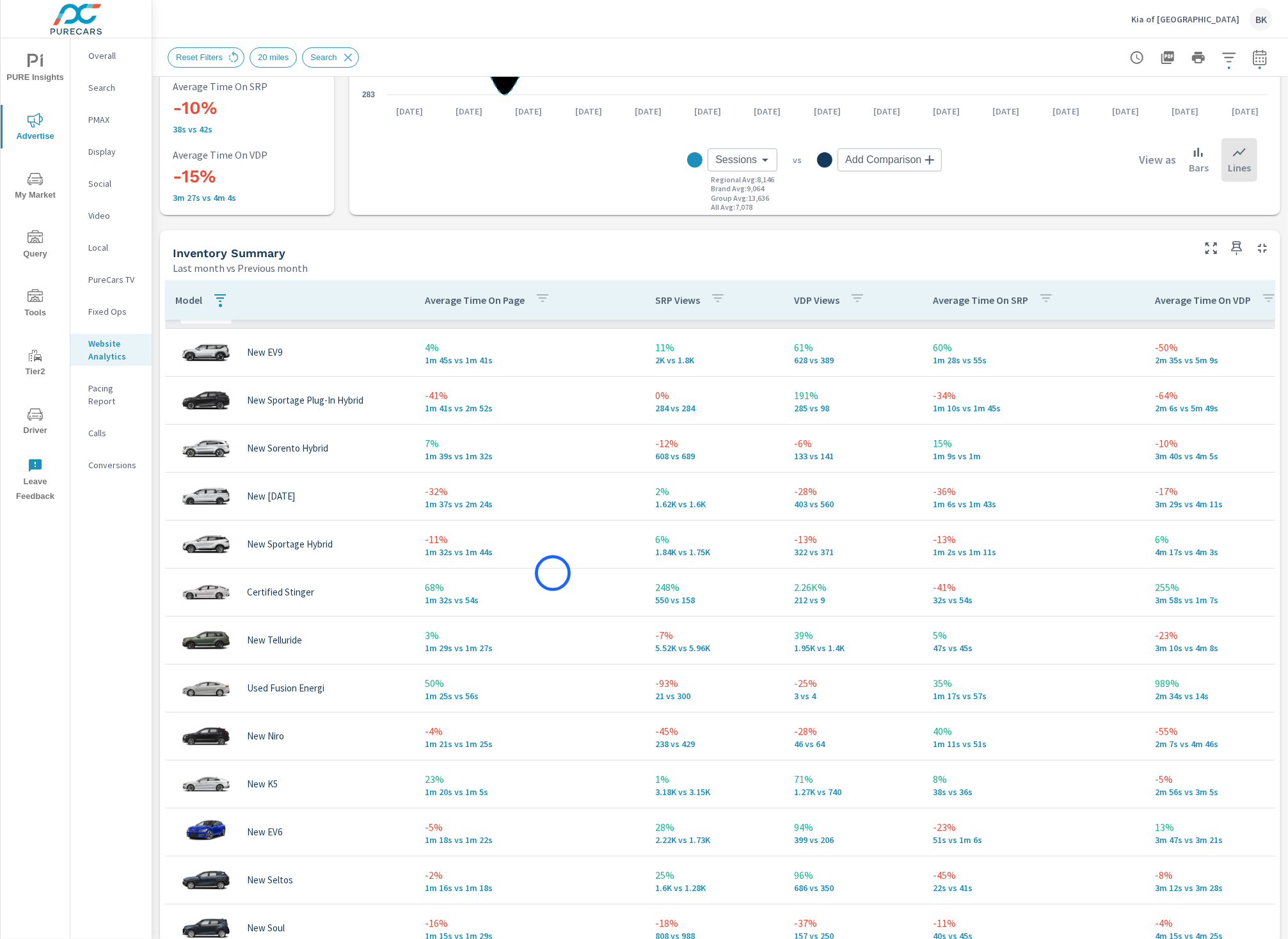
scroll to position [282, 0]
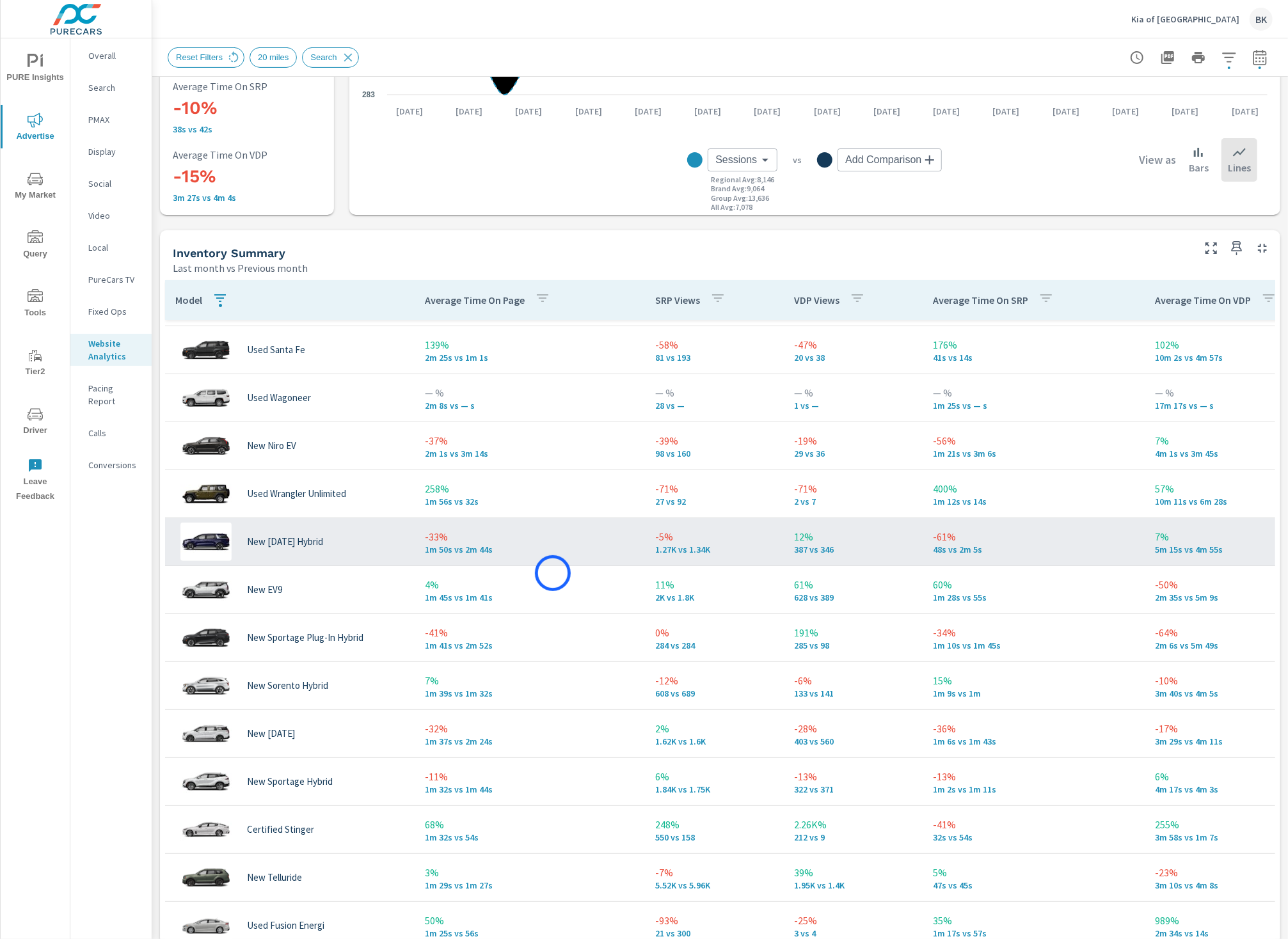
scroll to position [47, 0]
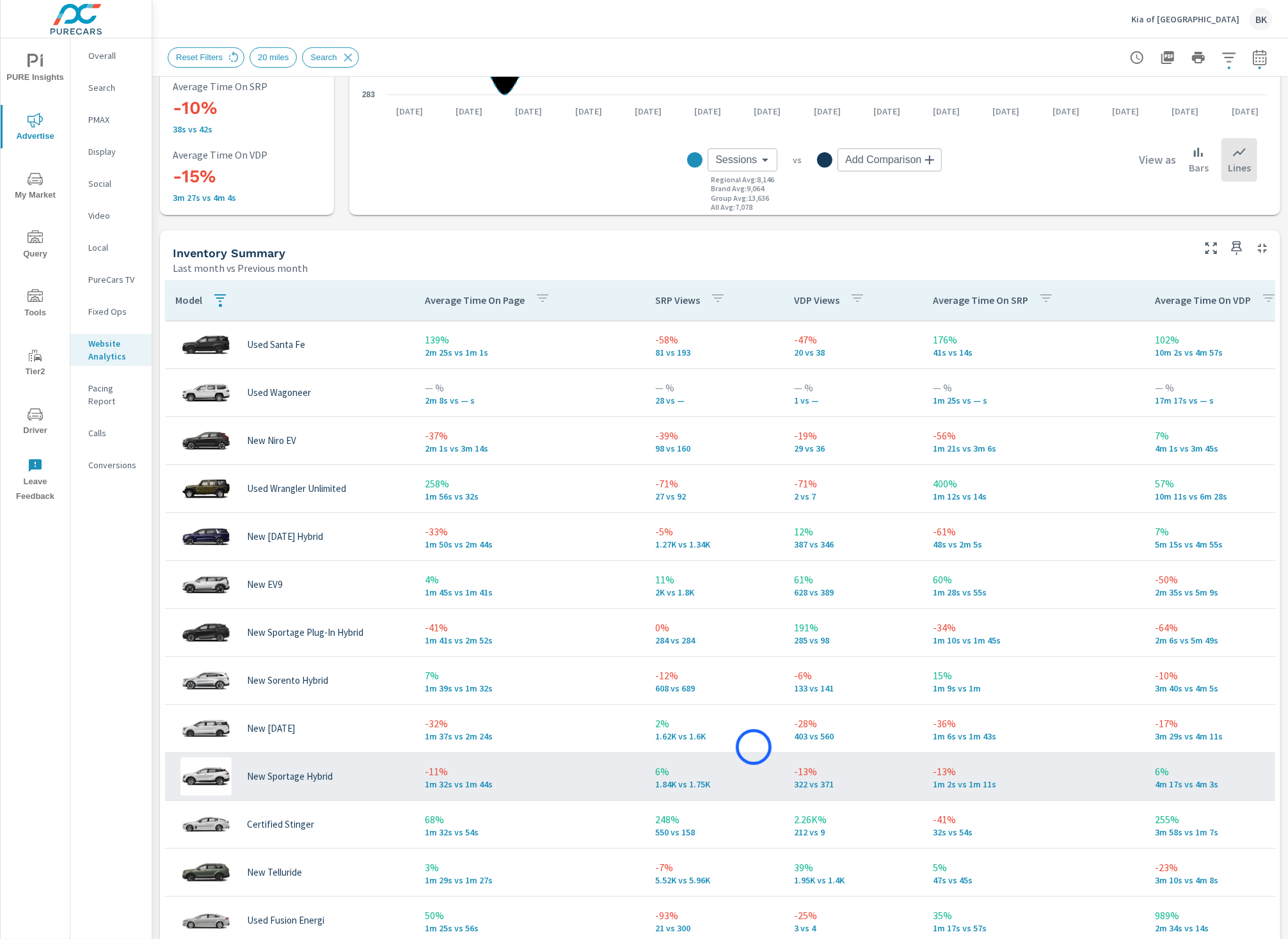
scroll to position [120, 0]
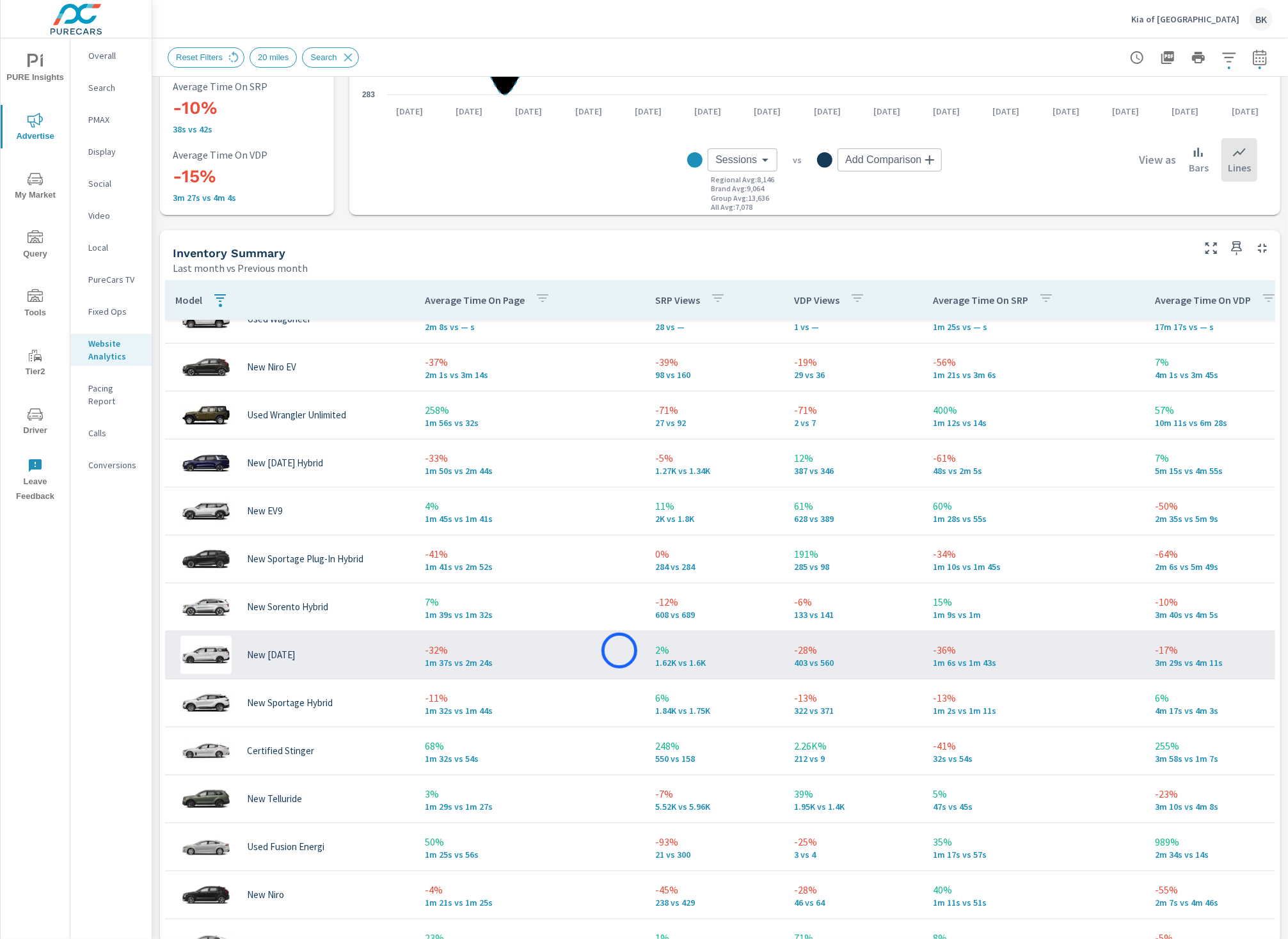
scroll to position [53, 0]
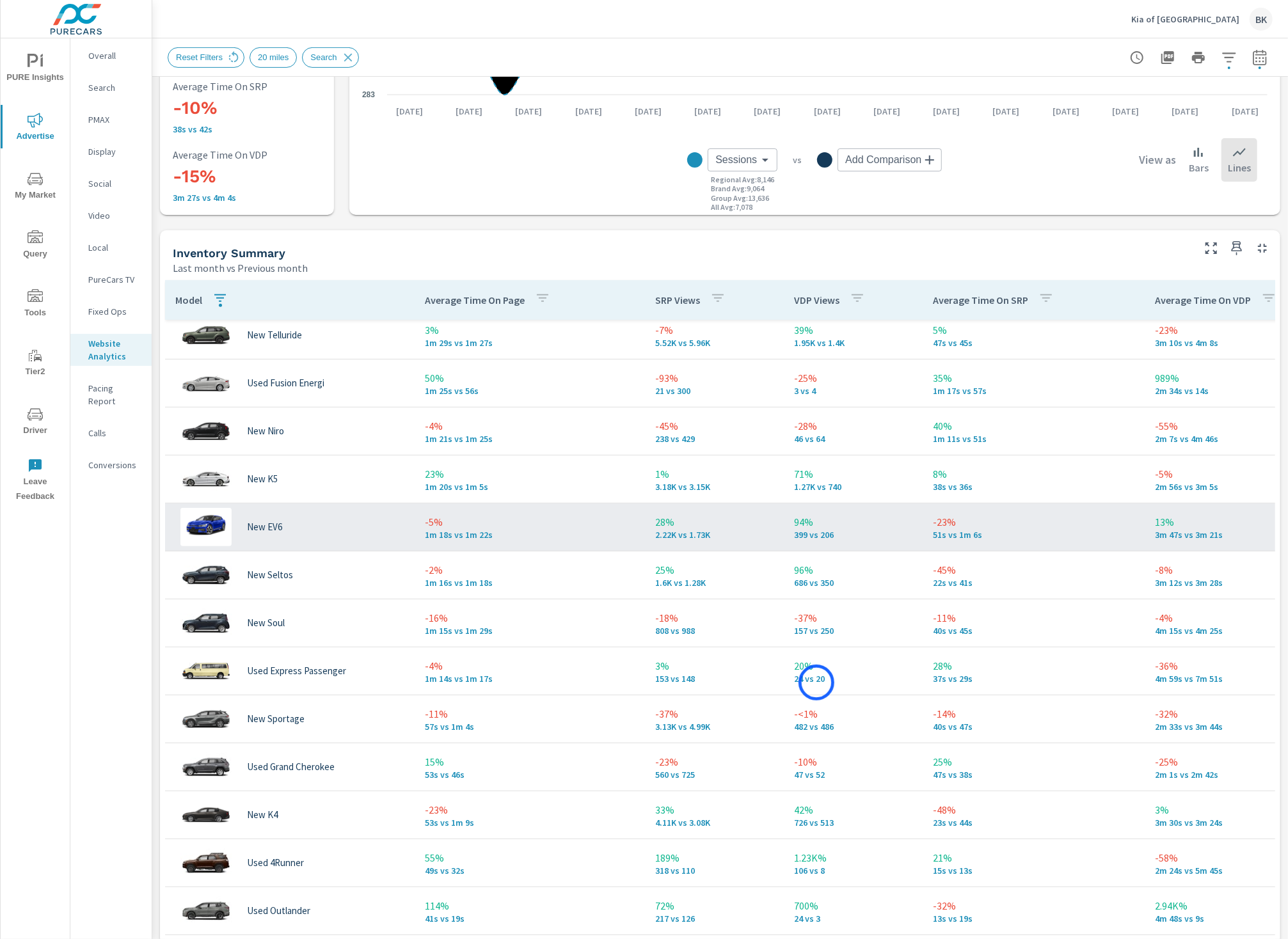
scroll to position [633, 0]
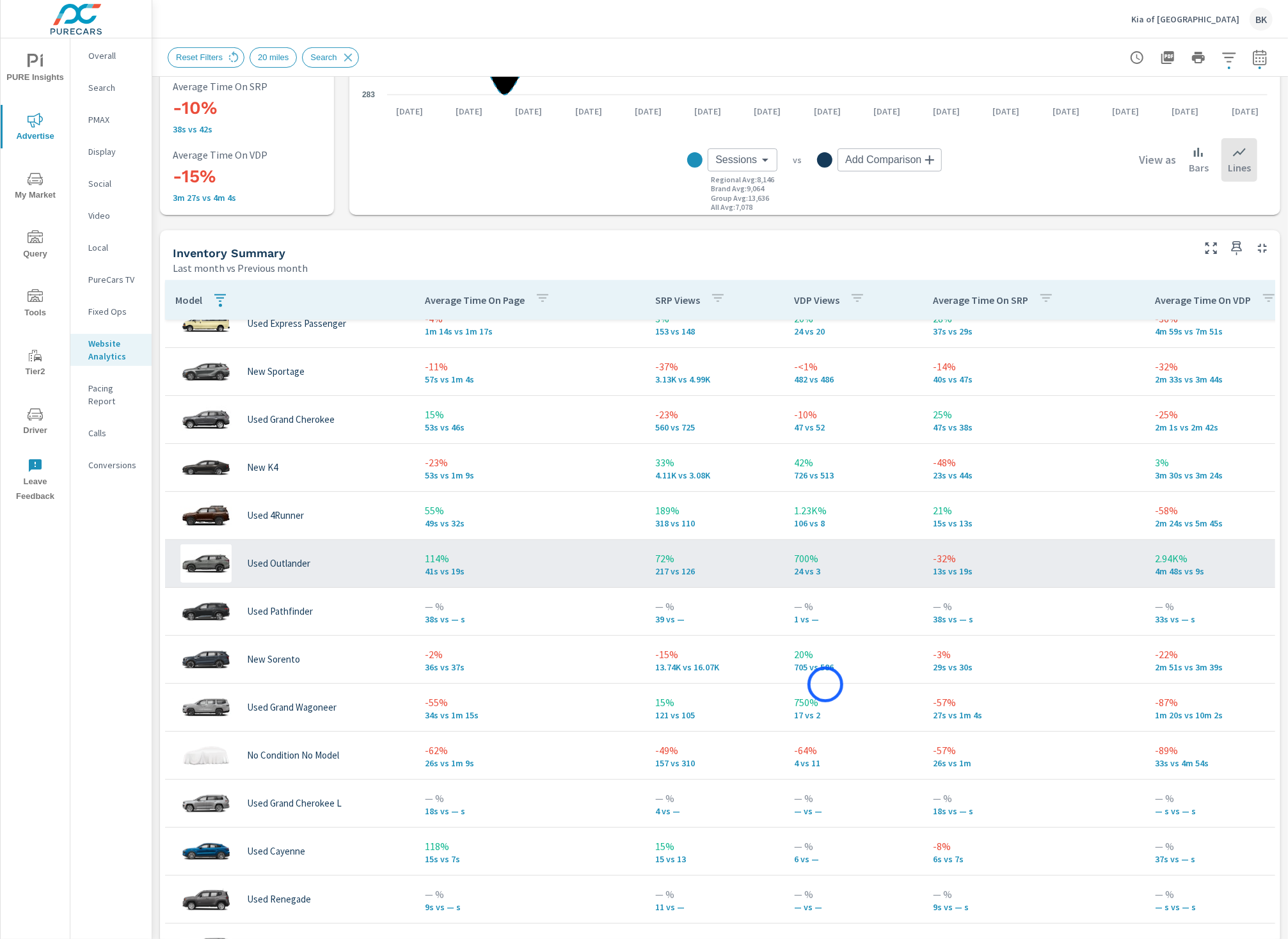
scroll to position [973, 0]
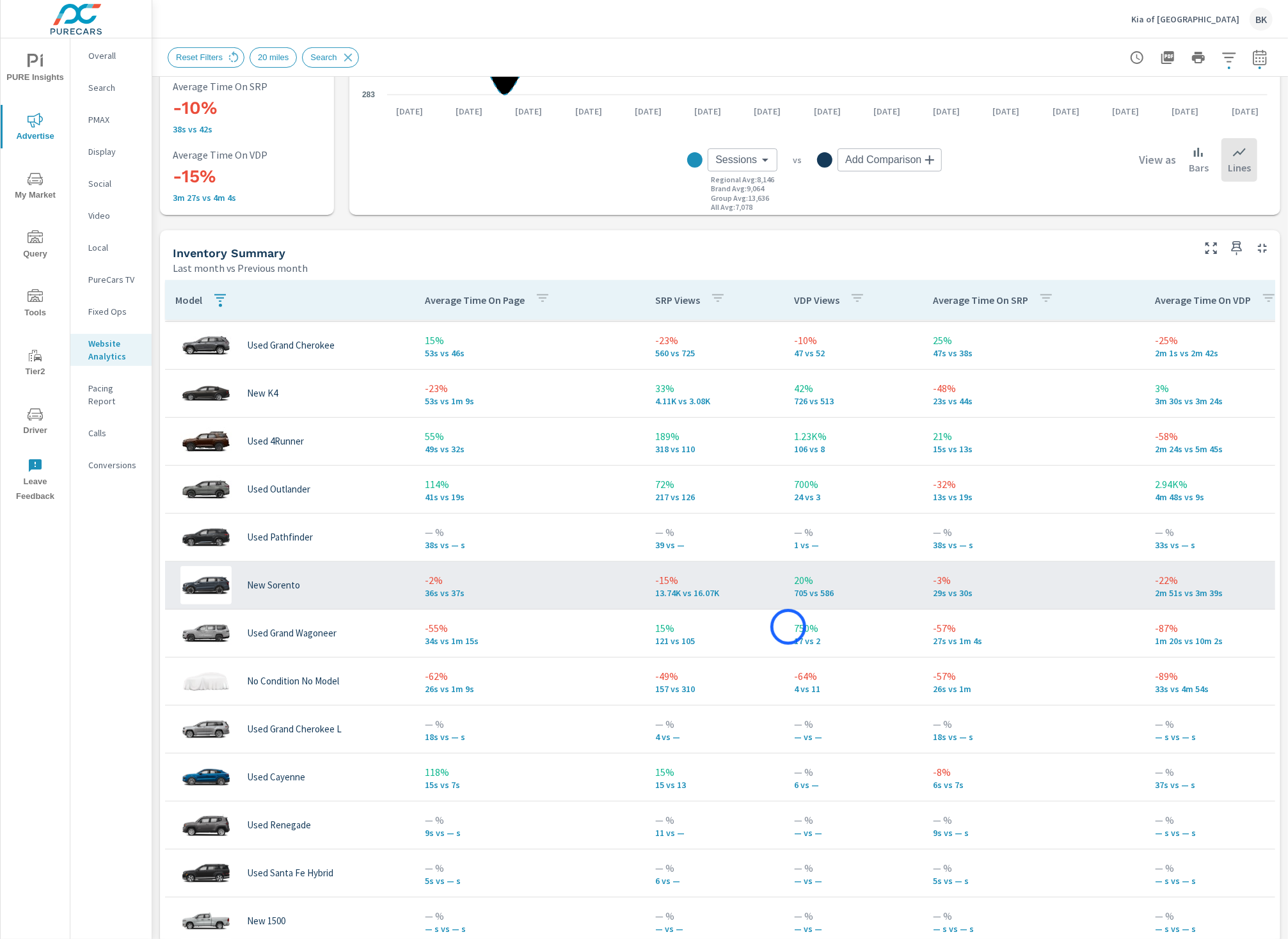
scroll to position [983, 0]
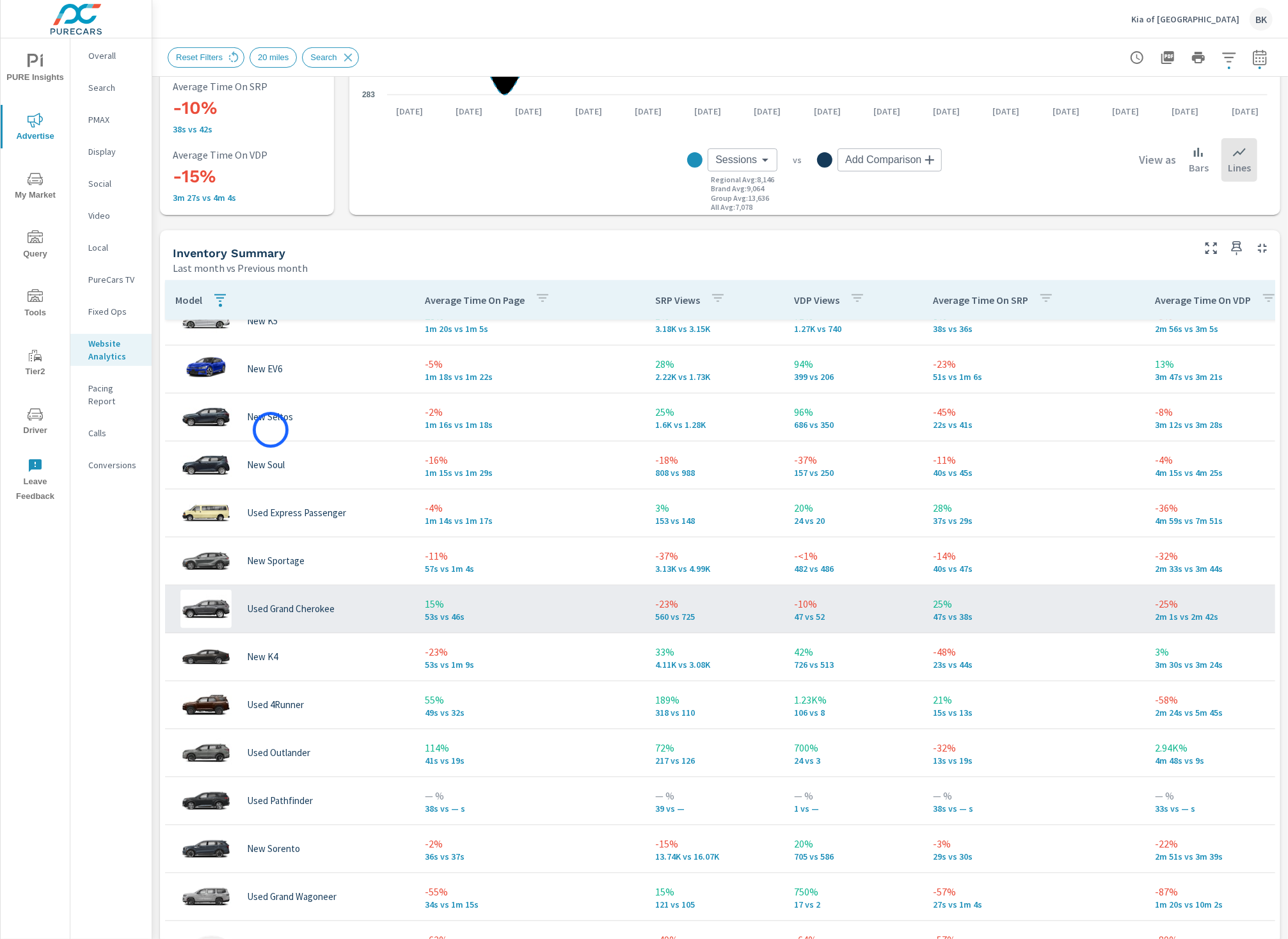
scroll to position [712, 0]
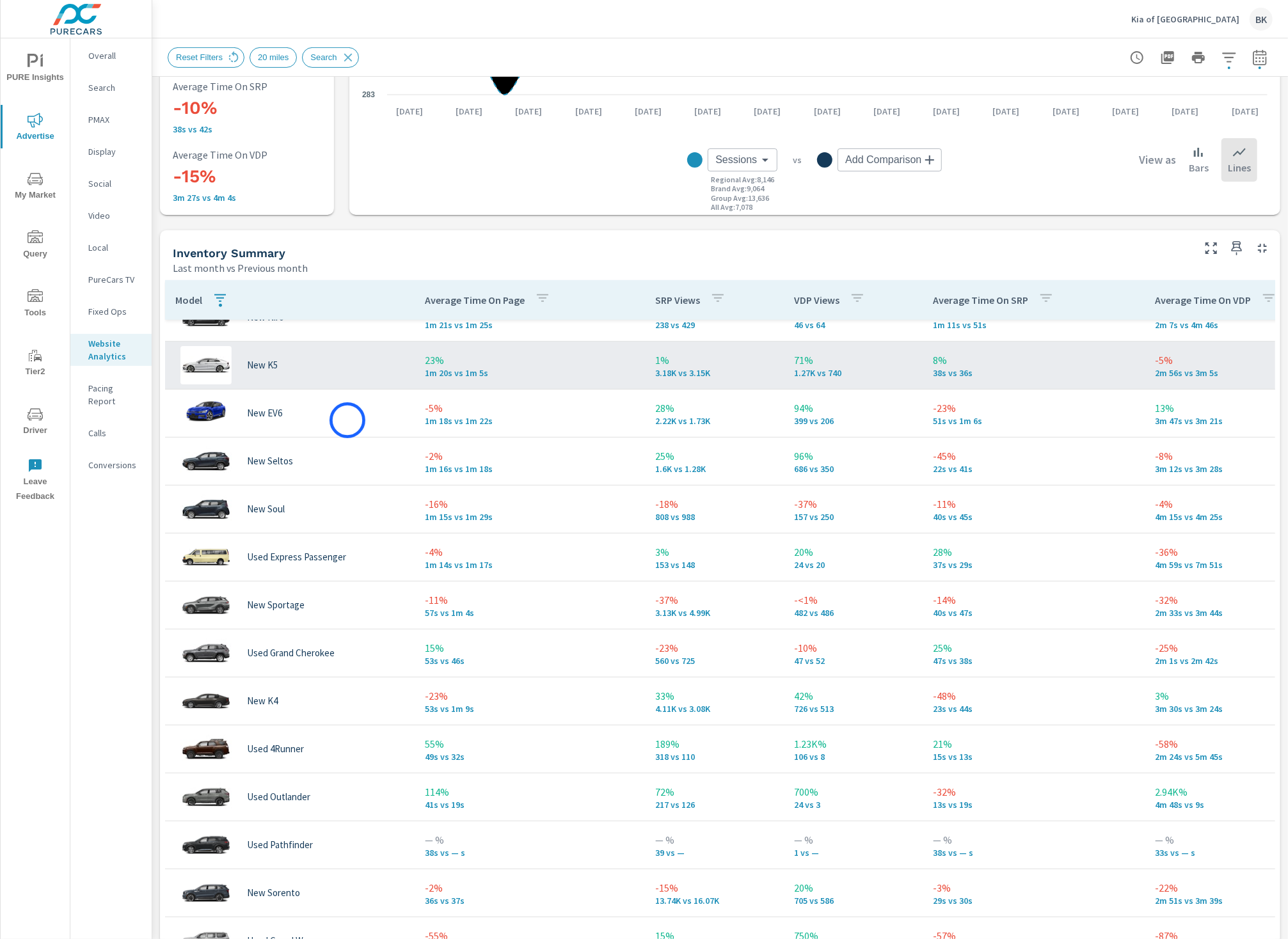
scroll to position [663, 0]
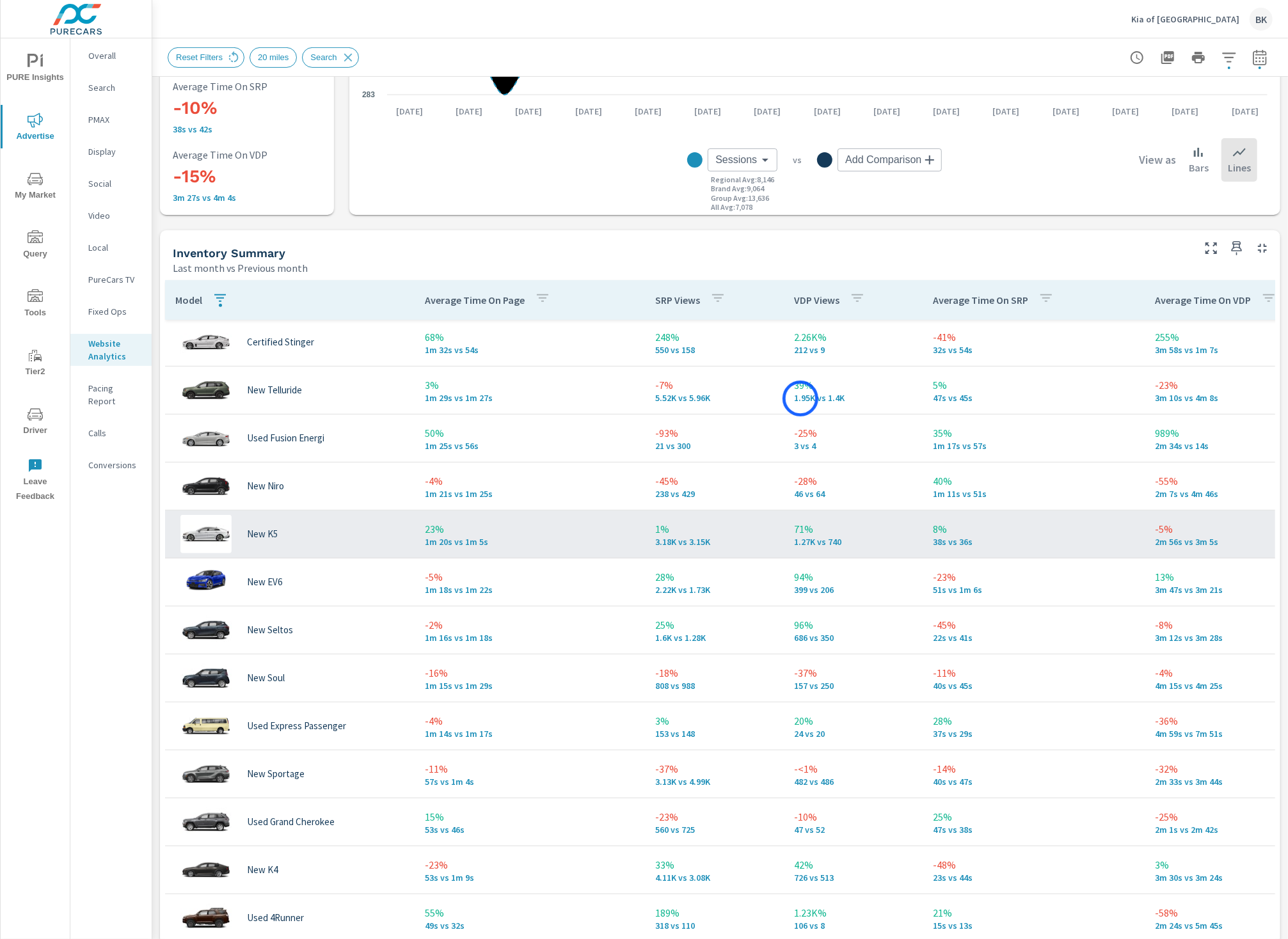
scroll to position [528, 0]
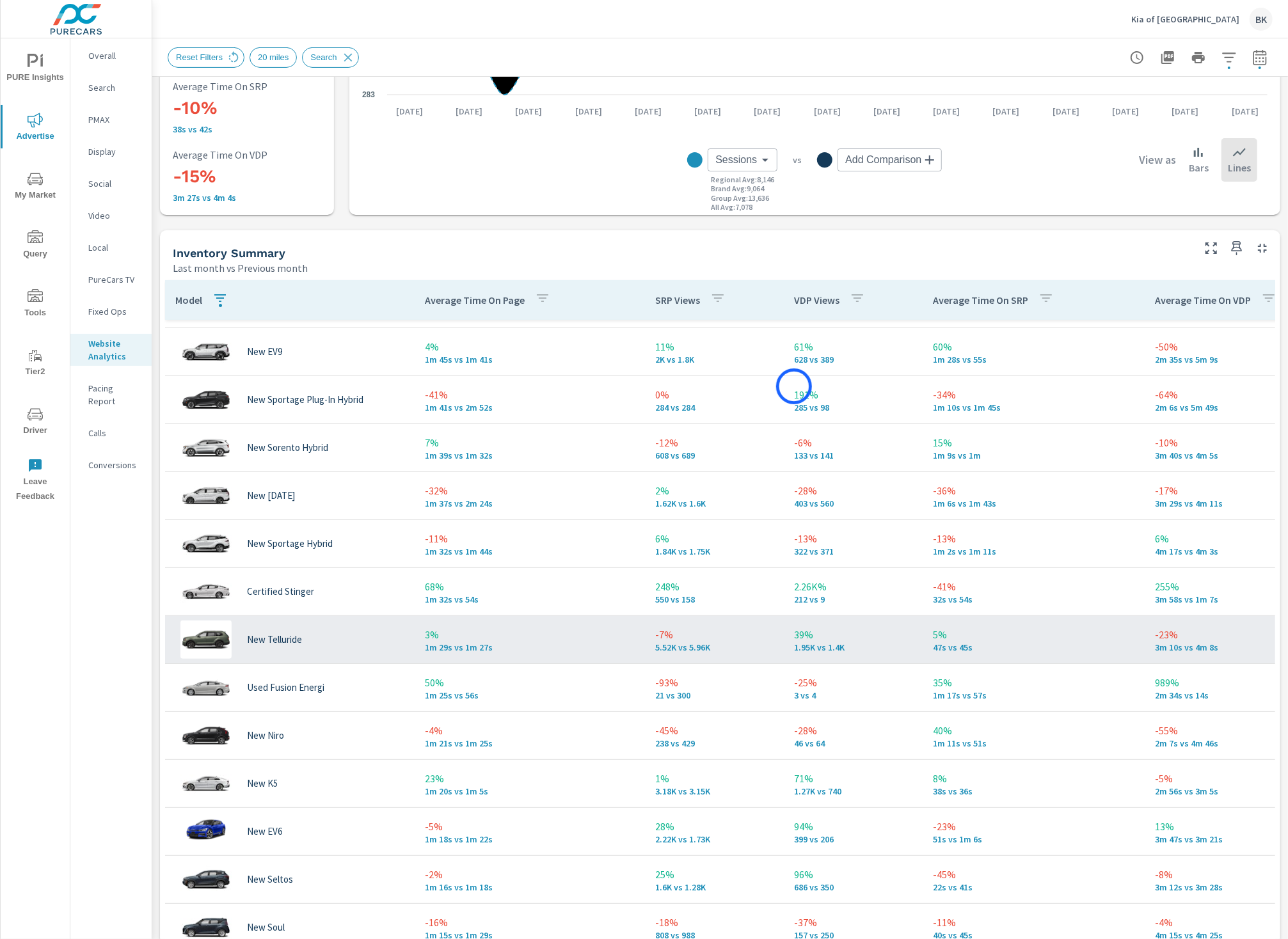
scroll to position [259, 0]
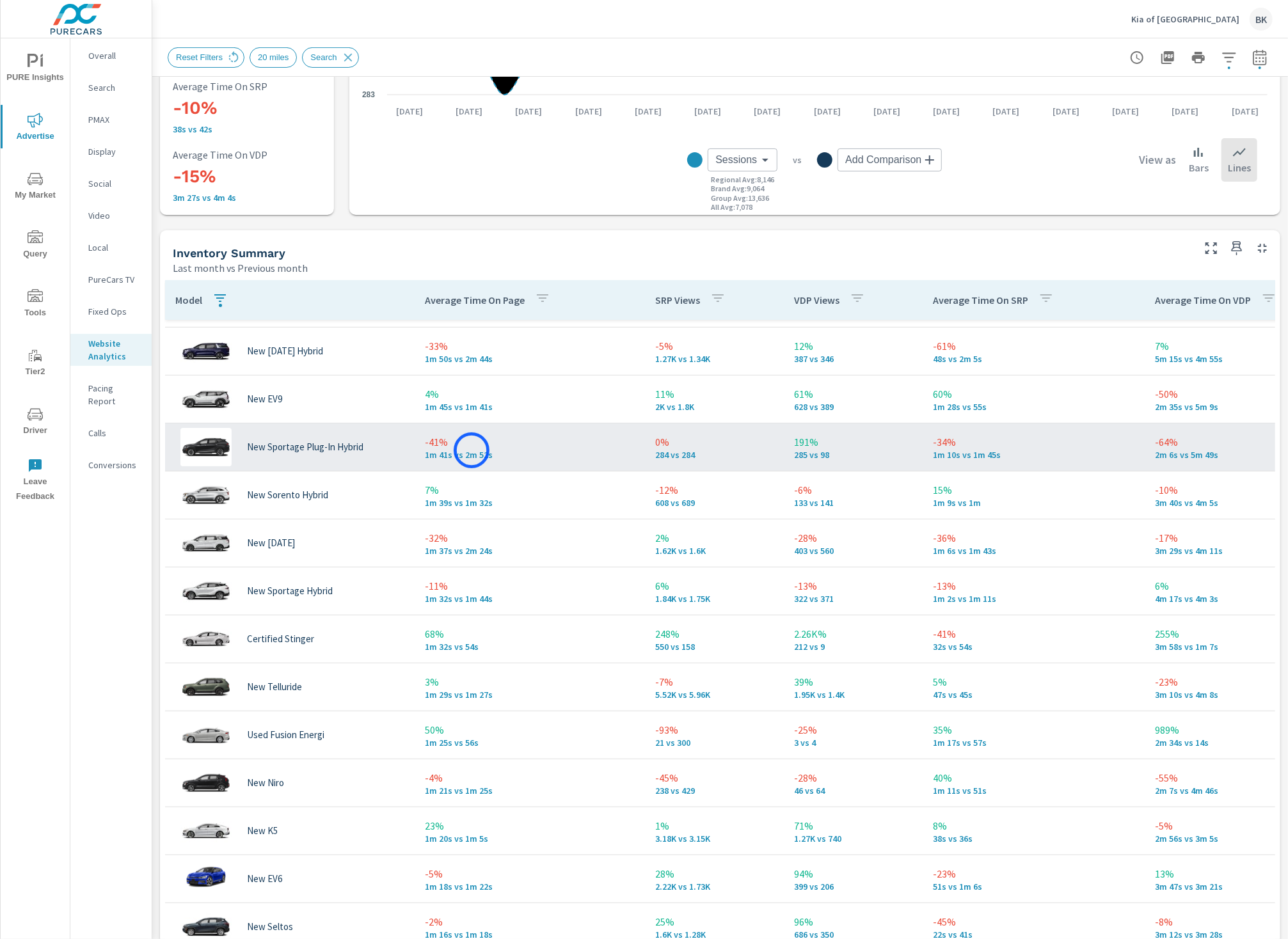
scroll to position [218, 0]
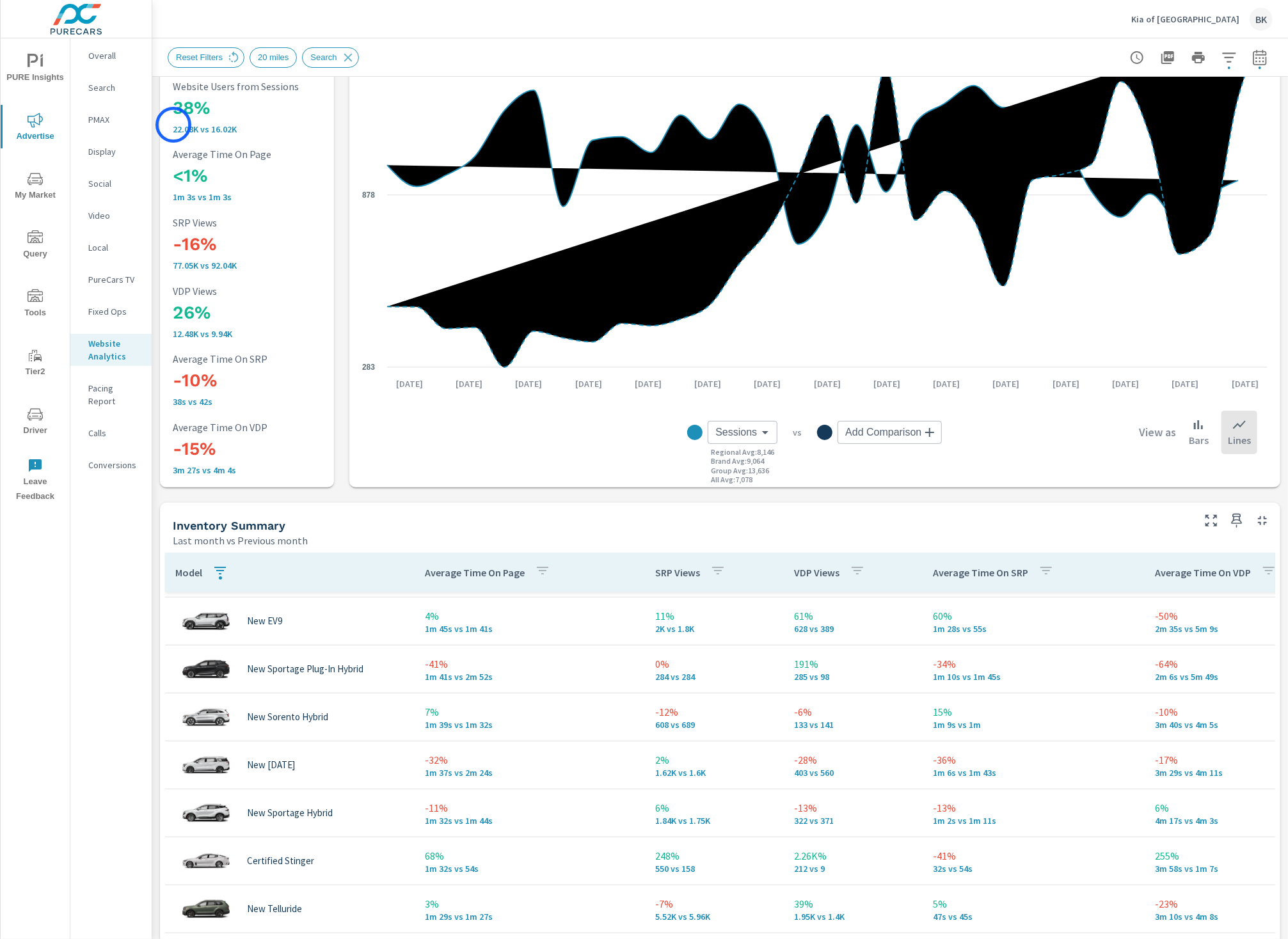
scroll to position [62, 0]
